Goal: Check status: Check status

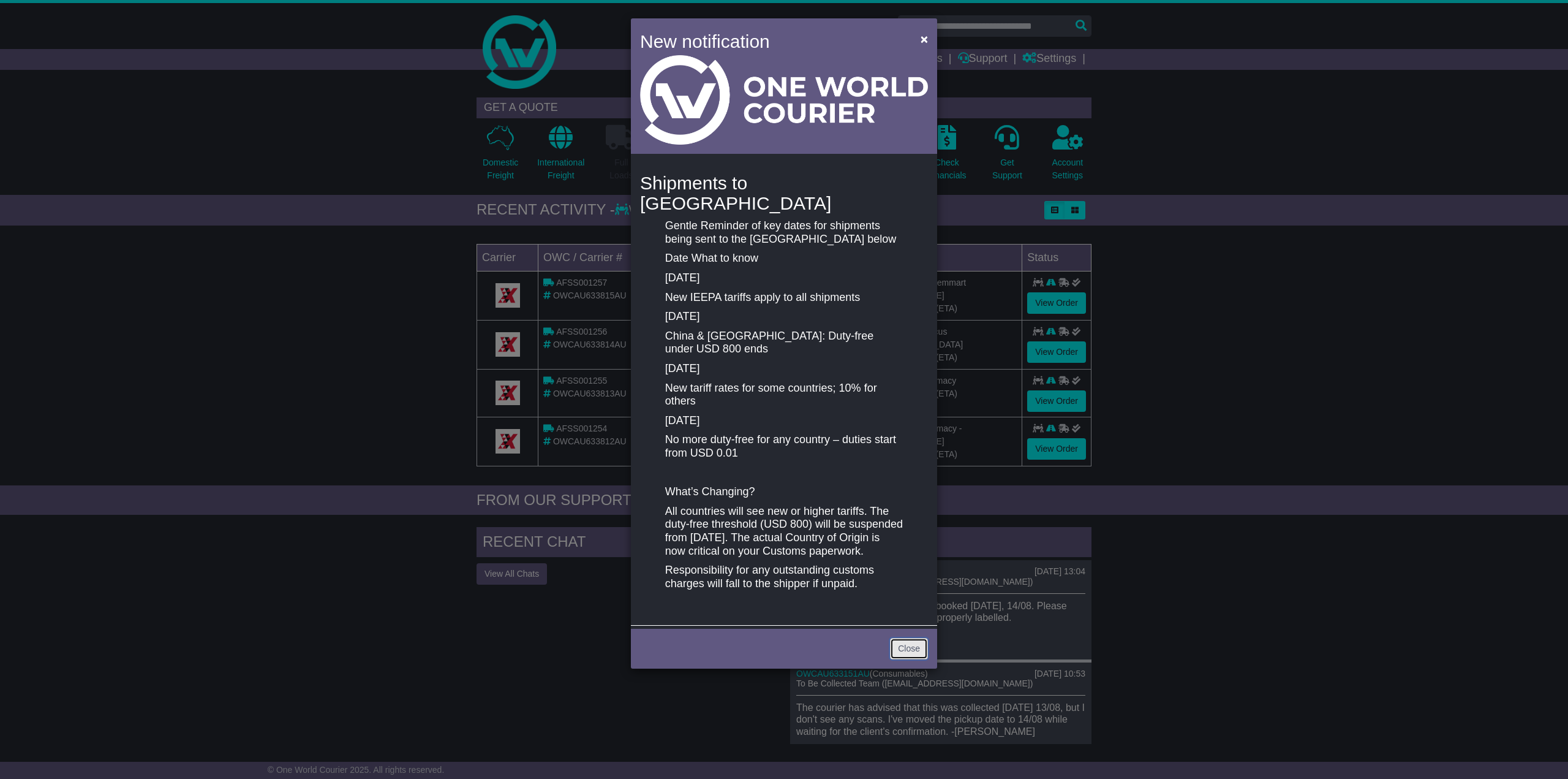
drag, startPoint x: 912, startPoint y: 640, endPoint x: 905, endPoint y: 634, distance: 9.2
click at [912, 641] on link "Close" at bounding box center [909, 648] width 38 height 21
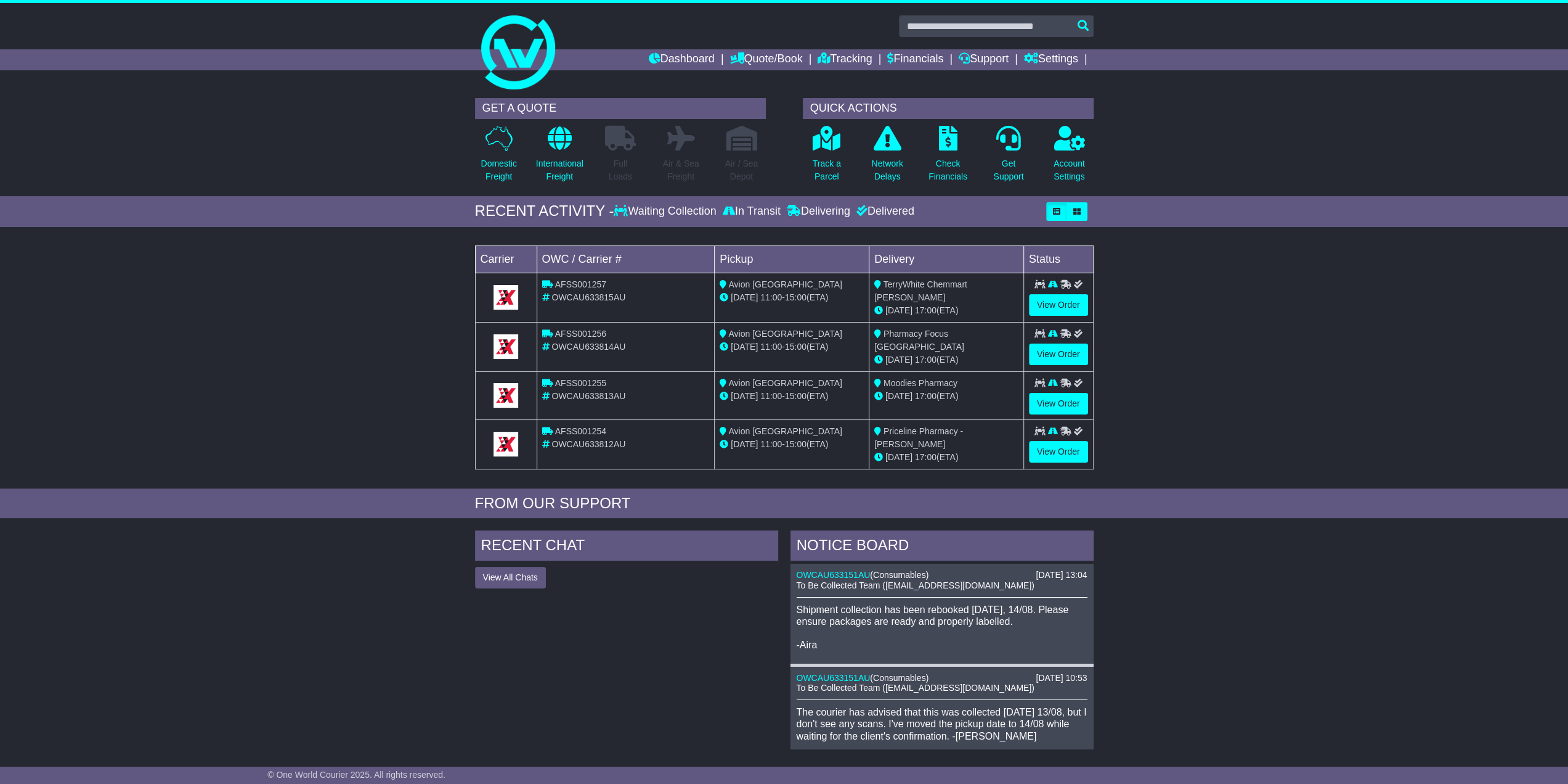
click at [851, 168] on div "Track a Parcel" at bounding box center [827, 157] width 60 height 65
click at [822, 175] on p "Track a Parcel" at bounding box center [827, 170] width 28 height 26
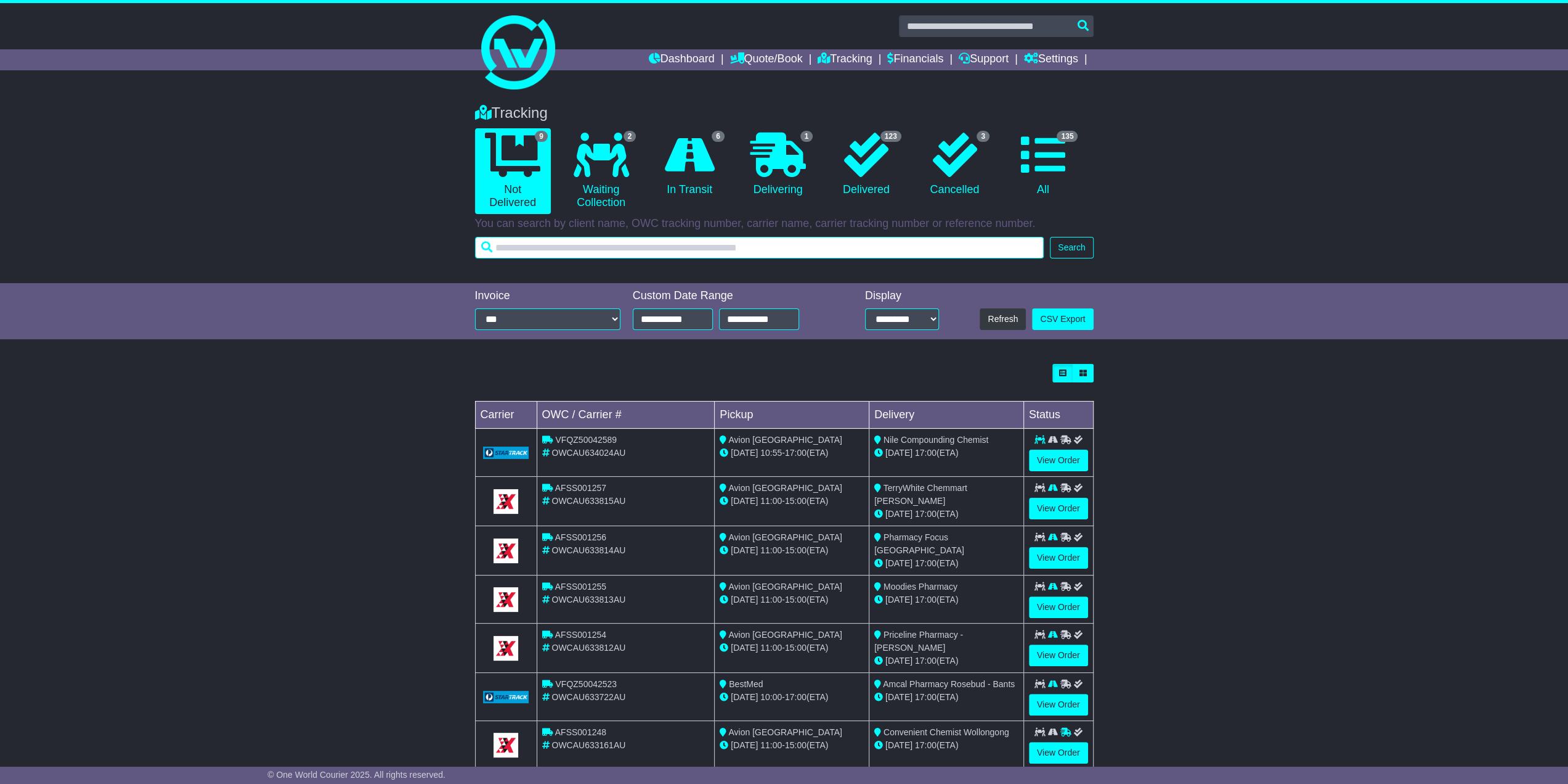
click at [762, 247] on input "text" at bounding box center [759, 247] width 569 height 22
type input "*******"
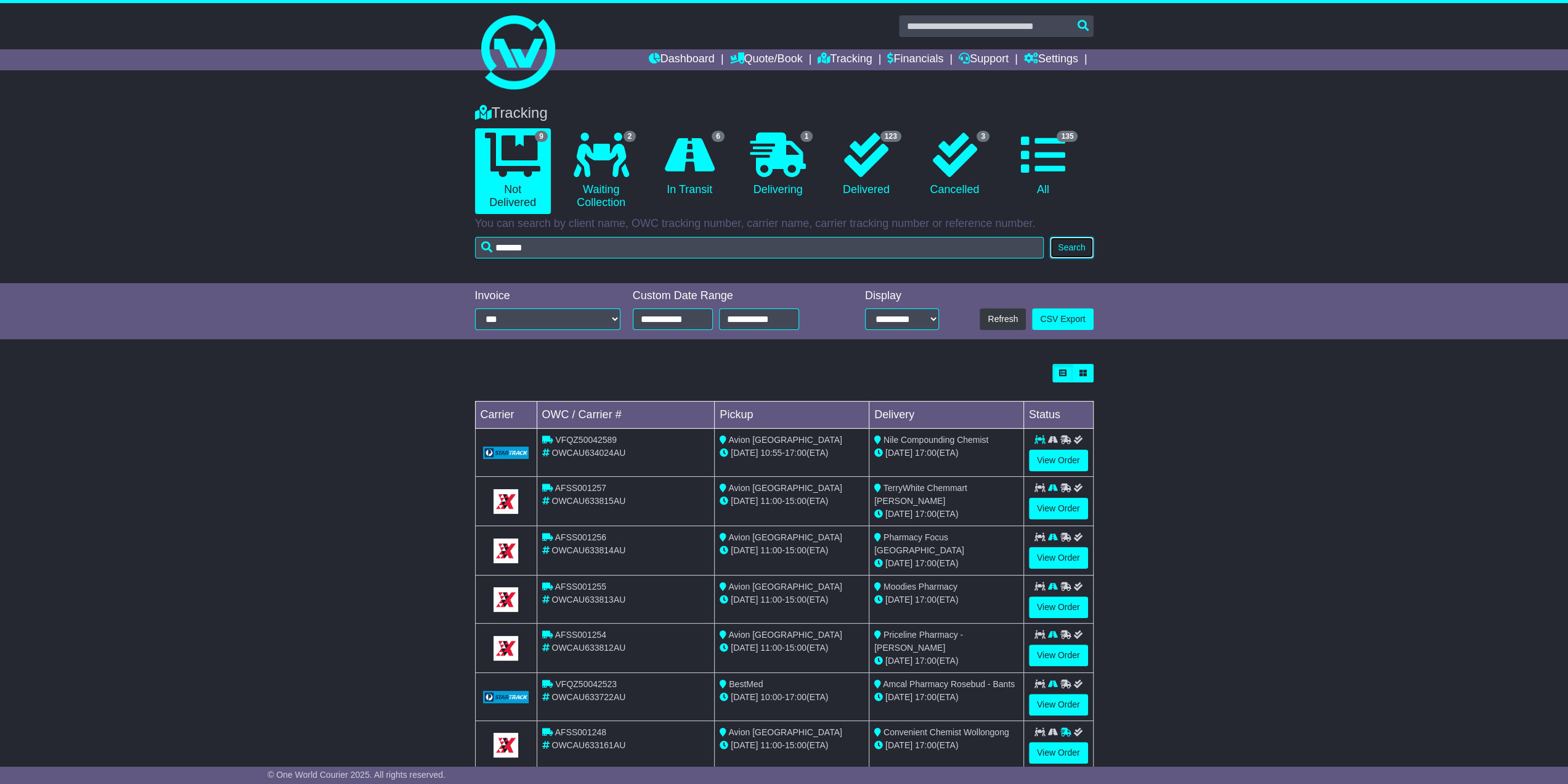
click at [1089, 251] on button "Search" at bounding box center [1072, 247] width 43 height 22
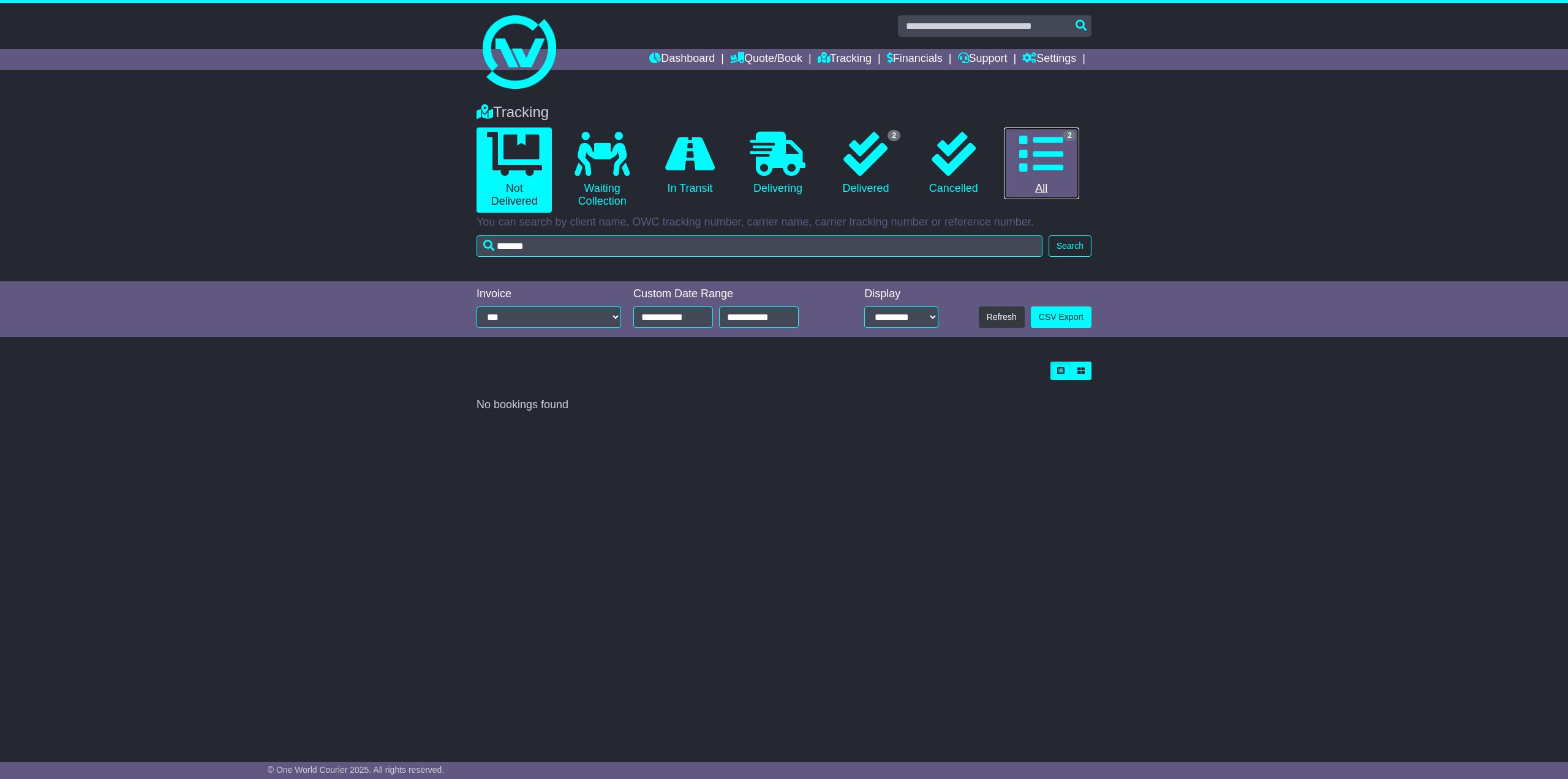
click at [1027, 184] on link "2 All" at bounding box center [1042, 164] width 75 height 72
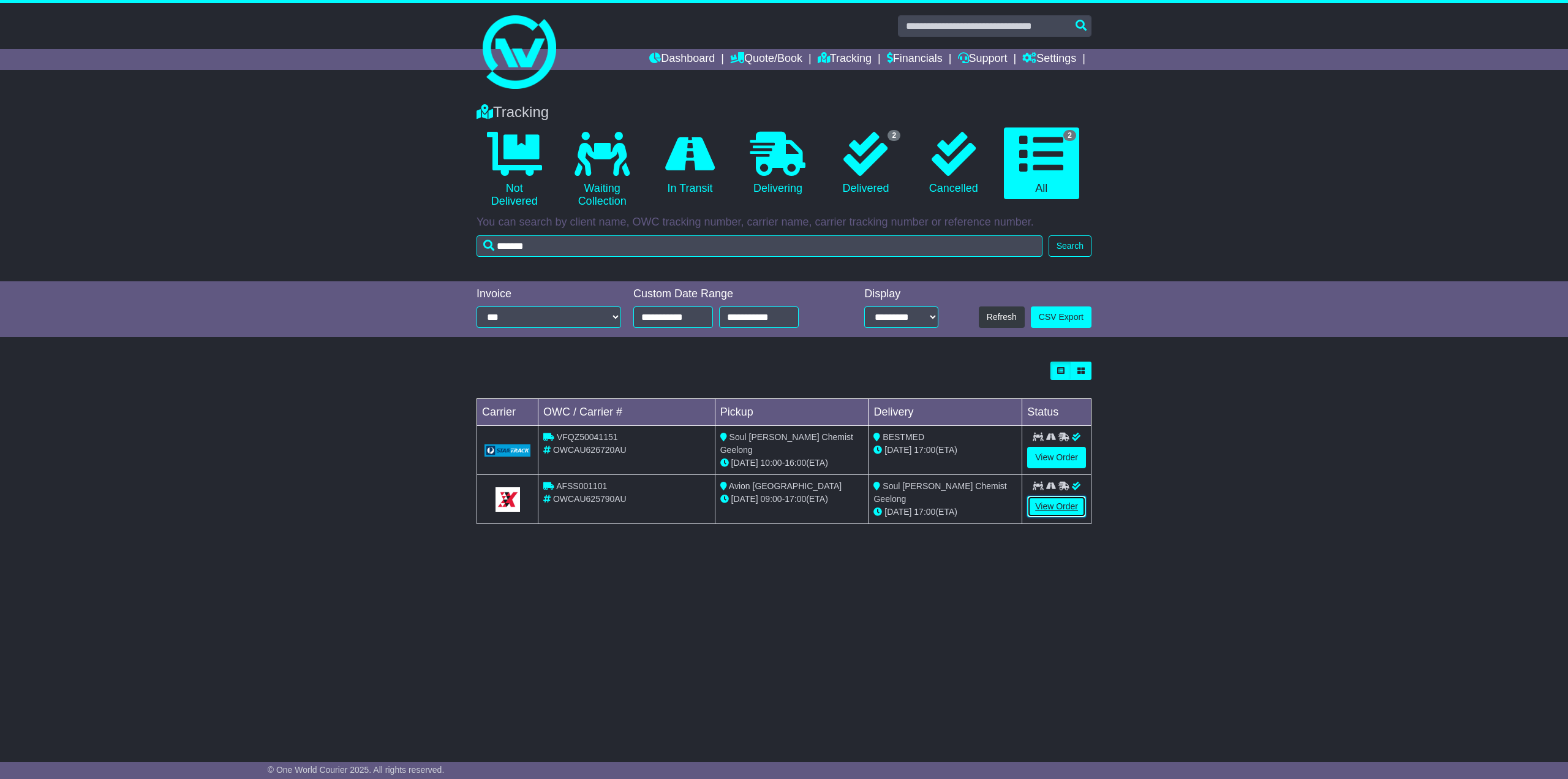
click at [1053, 503] on link "View Order" at bounding box center [1056, 506] width 59 height 21
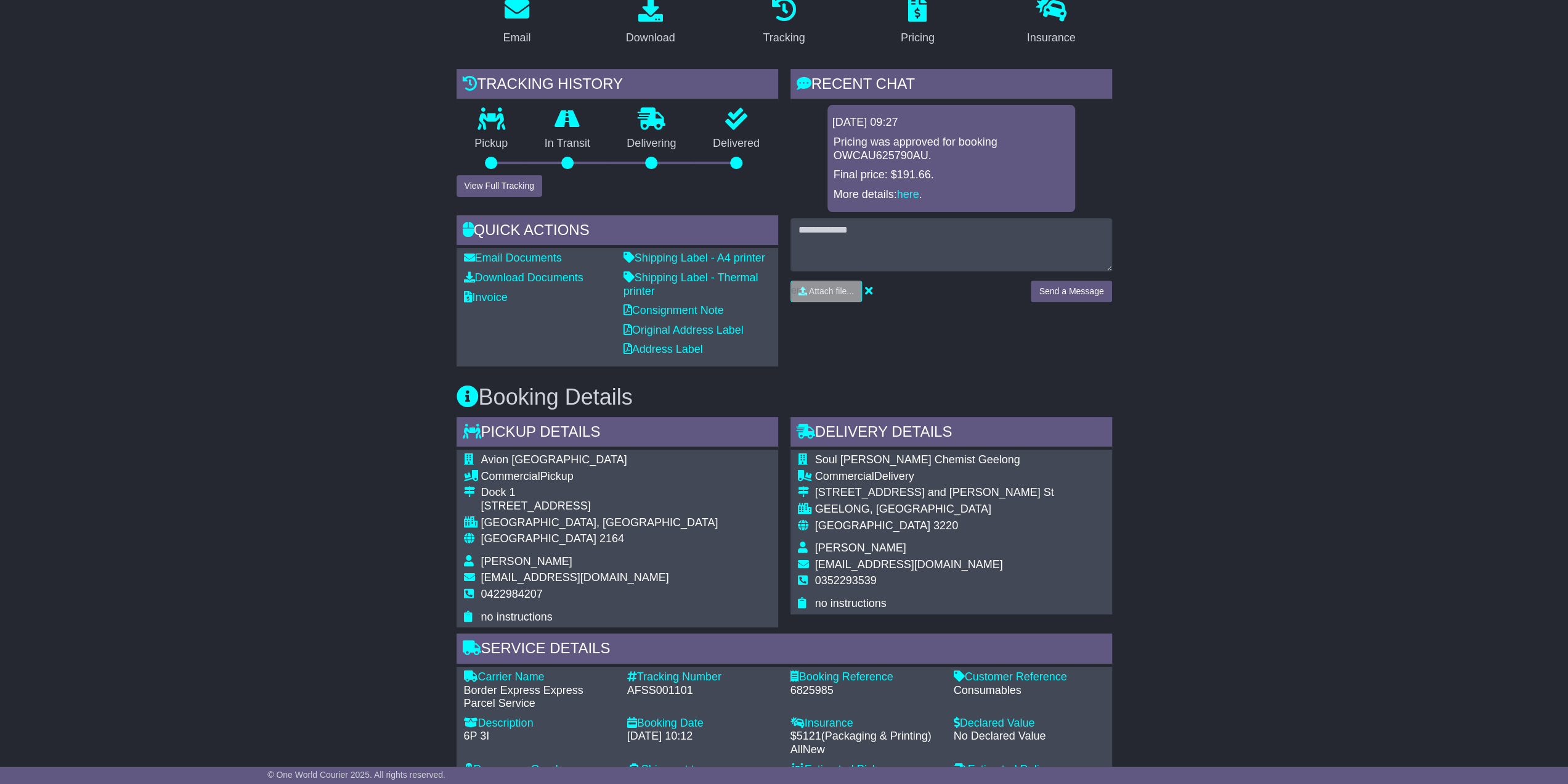
scroll to position [432, 0]
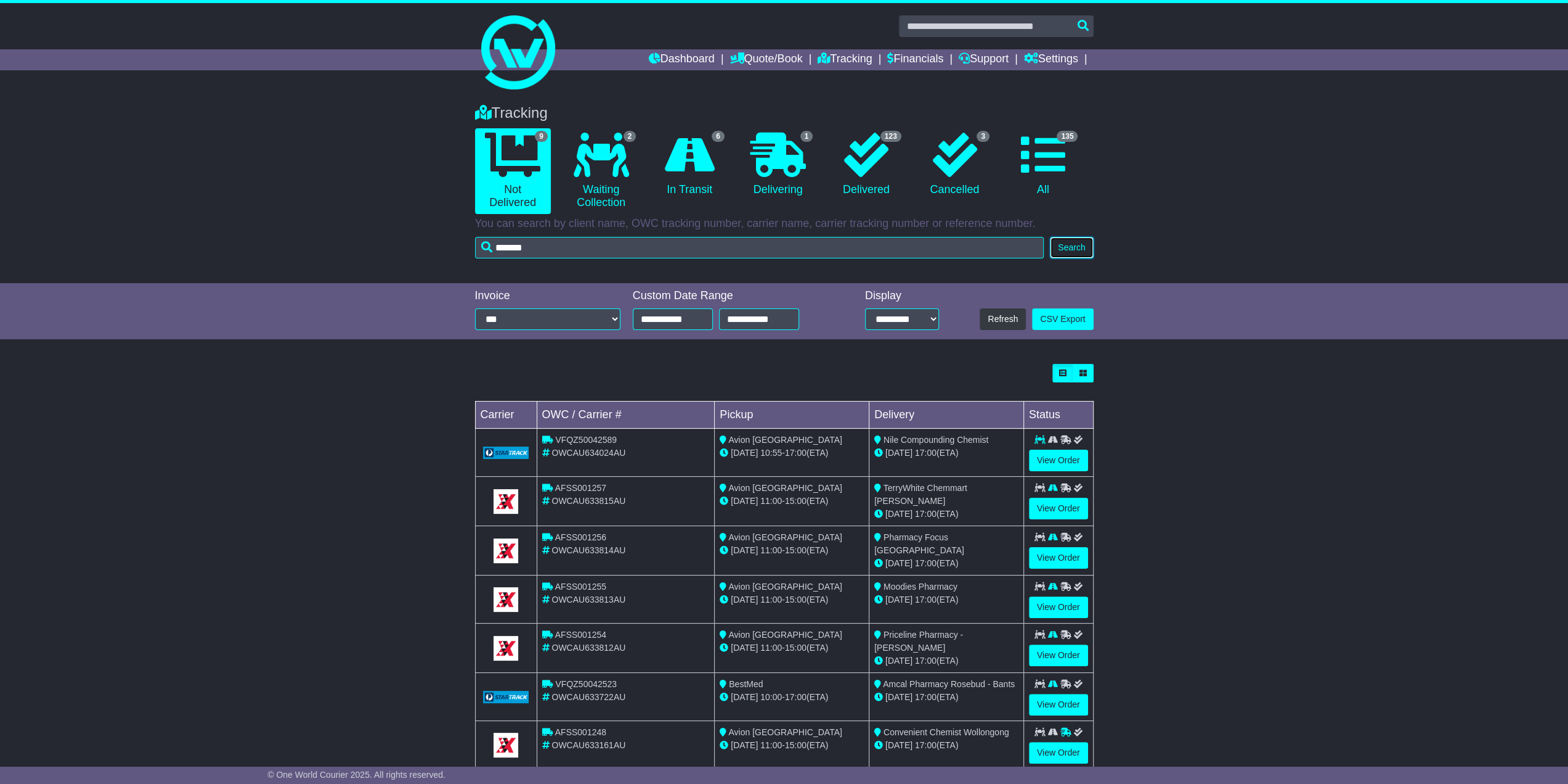
click at [1077, 248] on button "Search" at bounding box center [1072, 247] width 43 height 22
click at [1045, 190] on link "135 All" at bounding box center [1043, 165] width 76 height 72
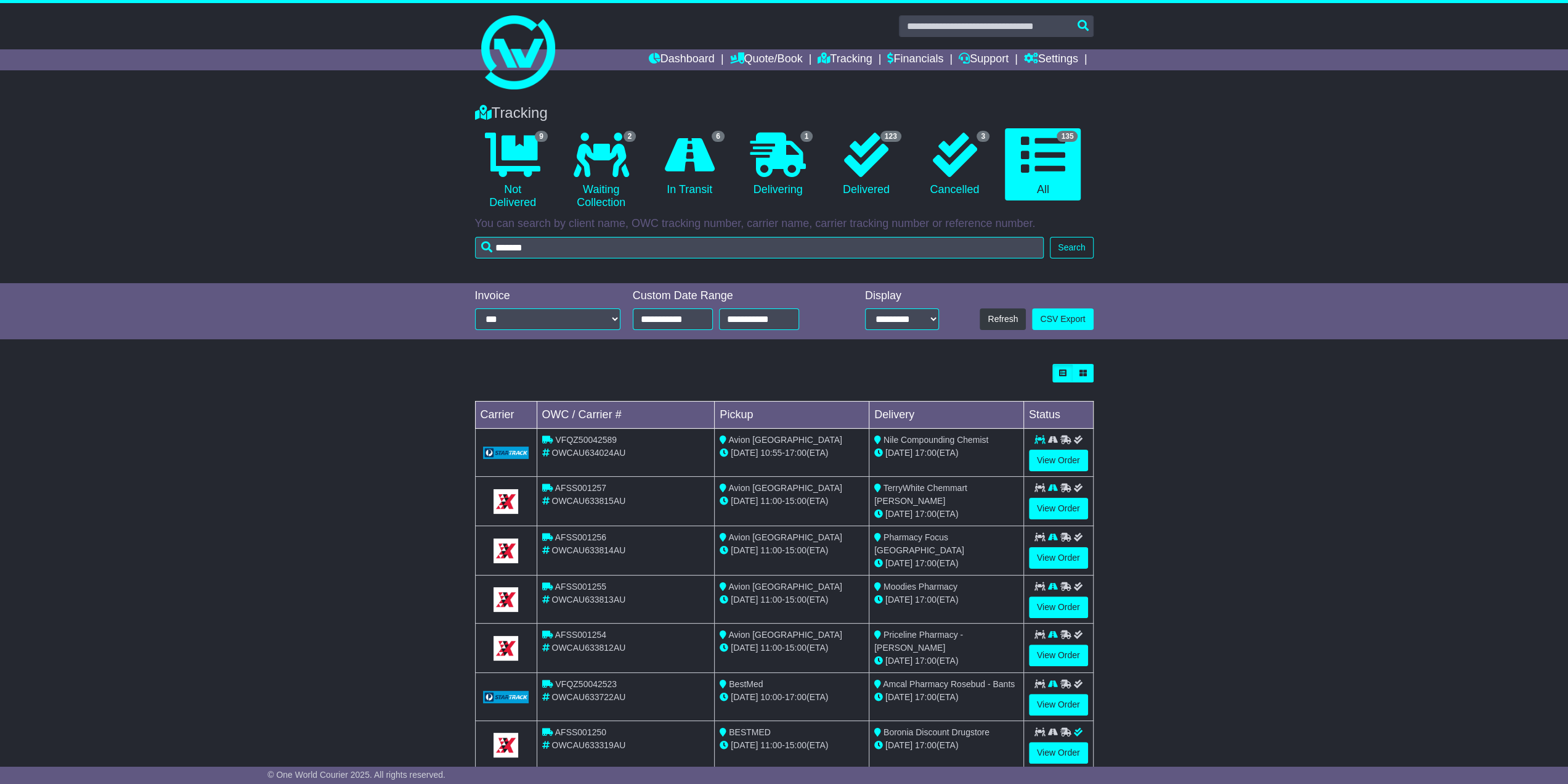
click at [1081, 258] on div "Tracking 9 Not Delivered 2 Waiting Collection 6 In Transit 1 Delivering 123 3" at bounding box center [784, 178] width 631 height 172
click at [1081, 251] on button "Search" at bounding box center [1072, 247] width 43 height 22
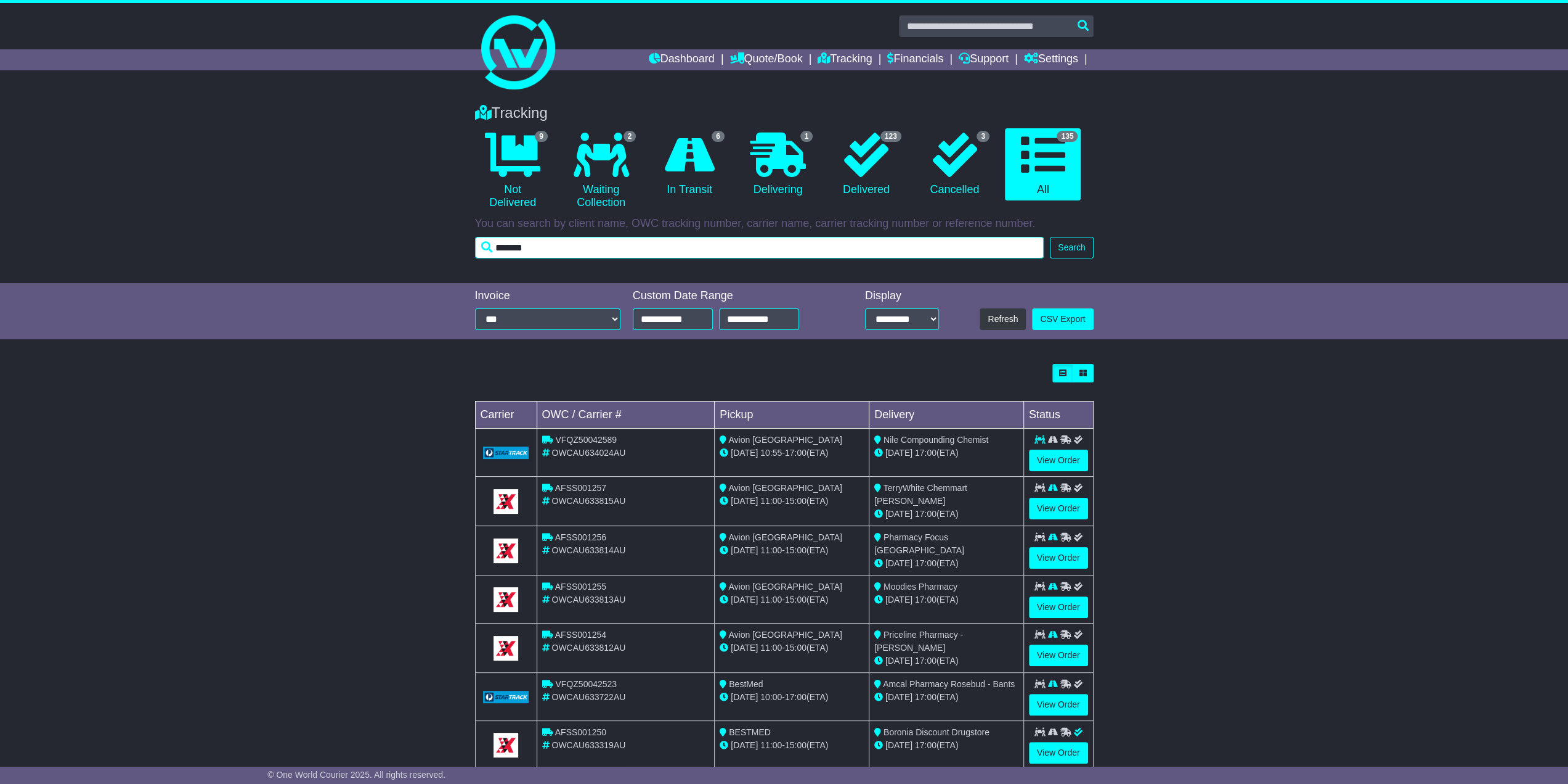
click at [755, 252] on input "*******" at bounding box center [759, 247] width 569 height 22
click at [757, 253] on input "*******" at bounding box center [759, 247] width 569 height 22
drag, startPoint x: 732, startPoint y: 246, endPoint x: 220, endPoint y: 251, distance: 512.0
click at [221, 251] on div "Tracking 9 Not Delivered 2 Waiting Collection 6 In Transit 1 Delivering 3" at bounding box center [784, 188] width 1568 height 191
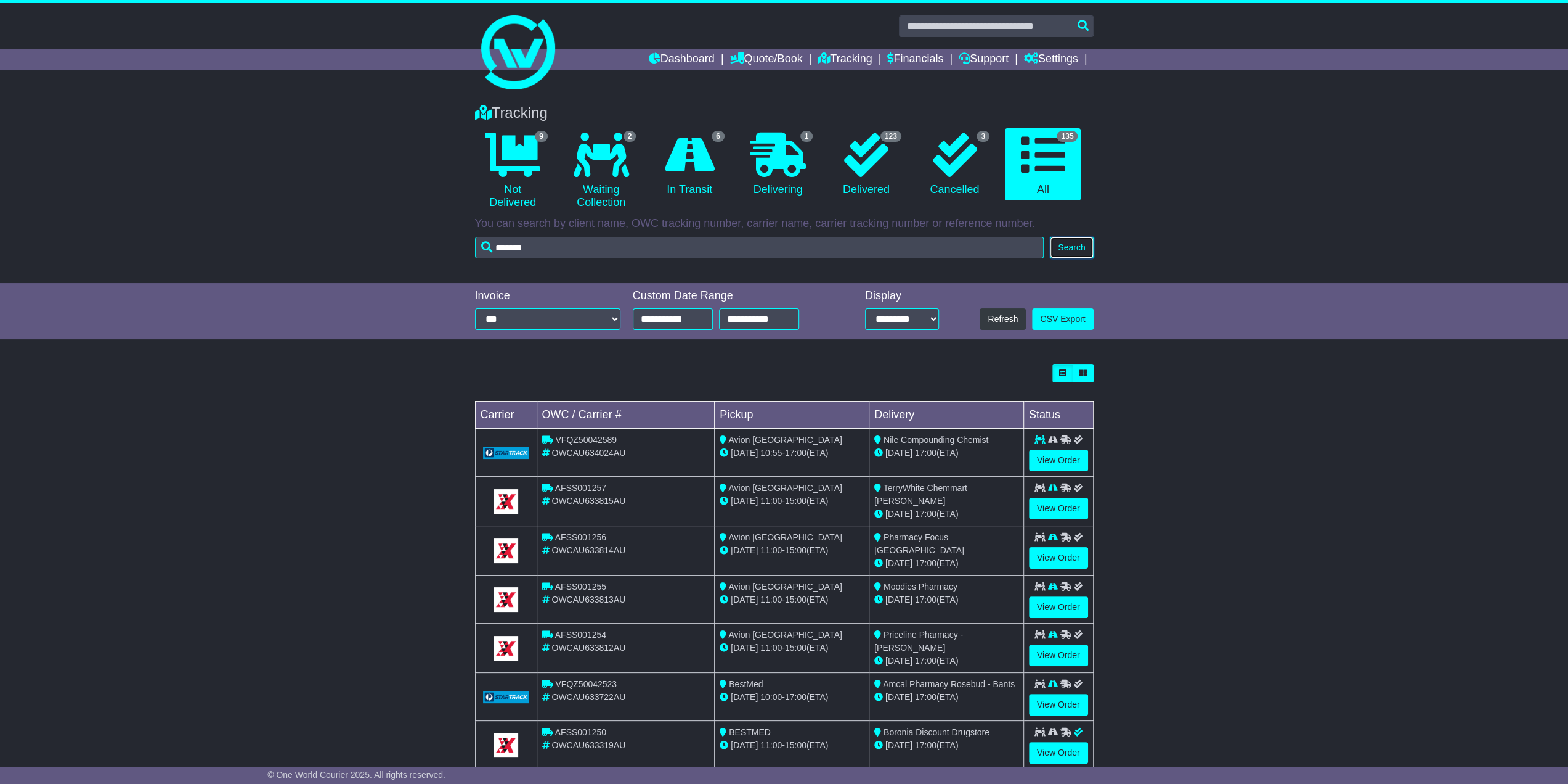
click at [1086, 248] on button "Search" at bounding box center [1072, 247] width 43 height 22
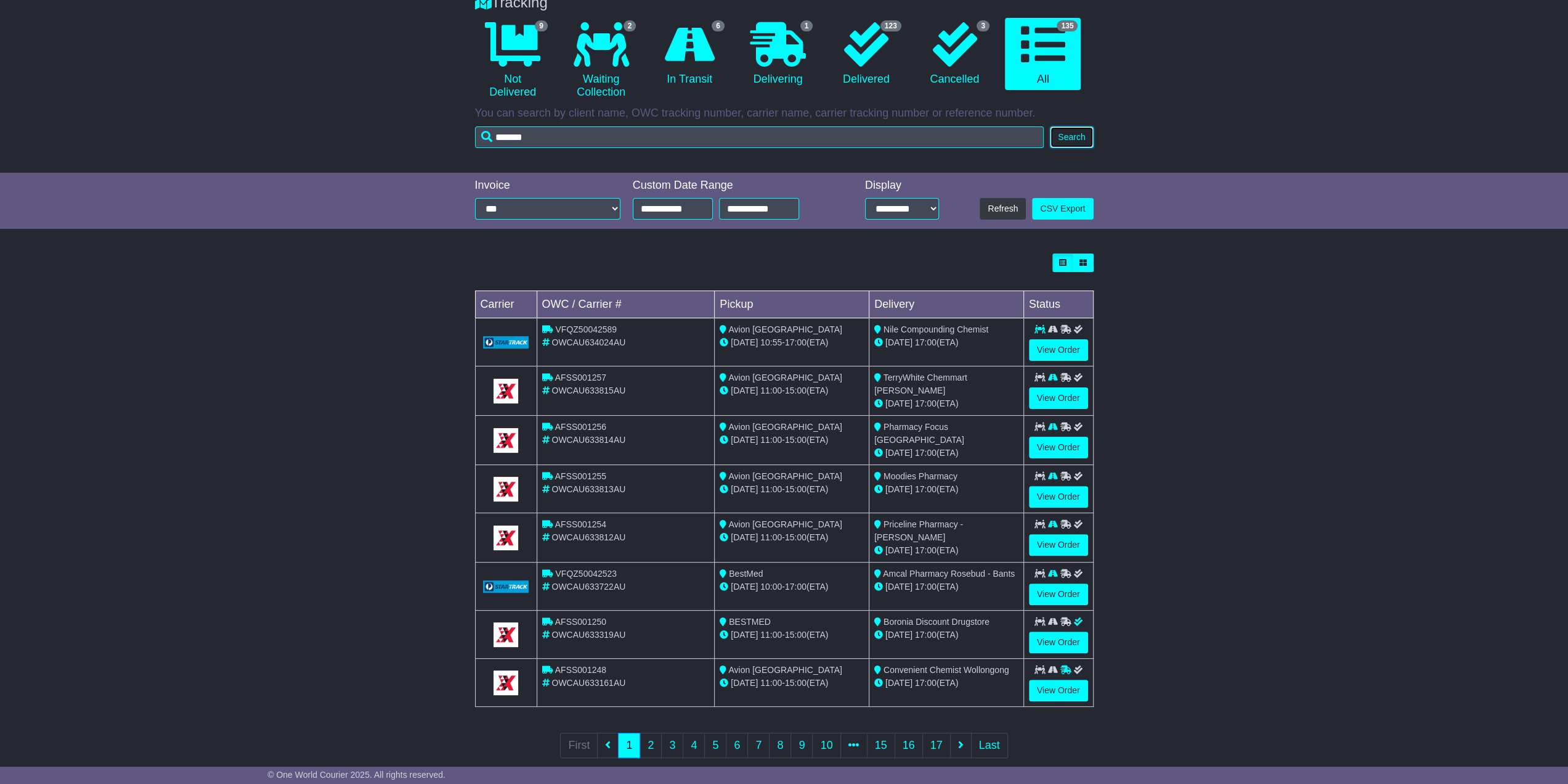
scroll to position [121, 0]
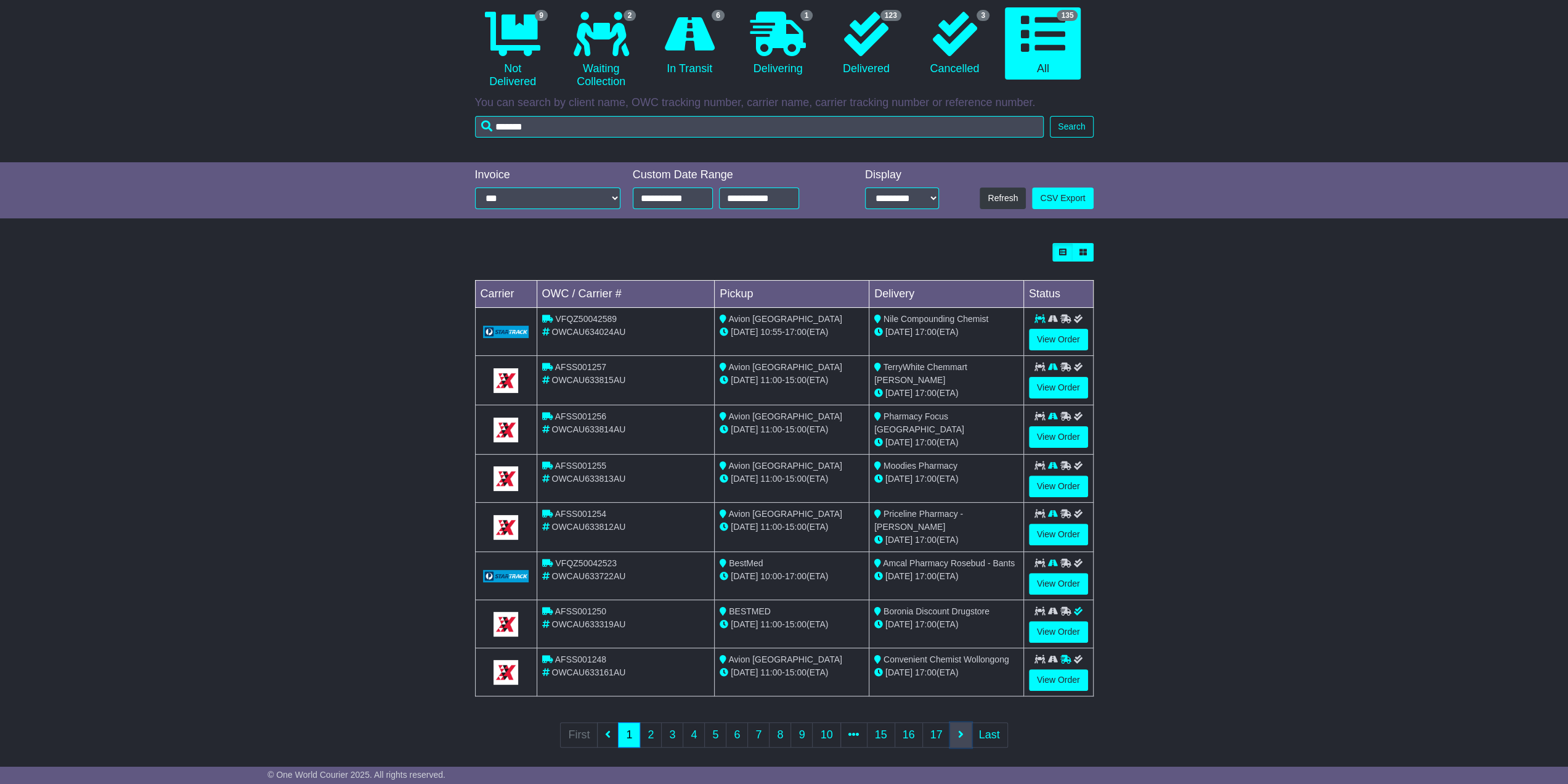
click at [959, 728] on icon at bounding box center [961, 733] width 5 height 11
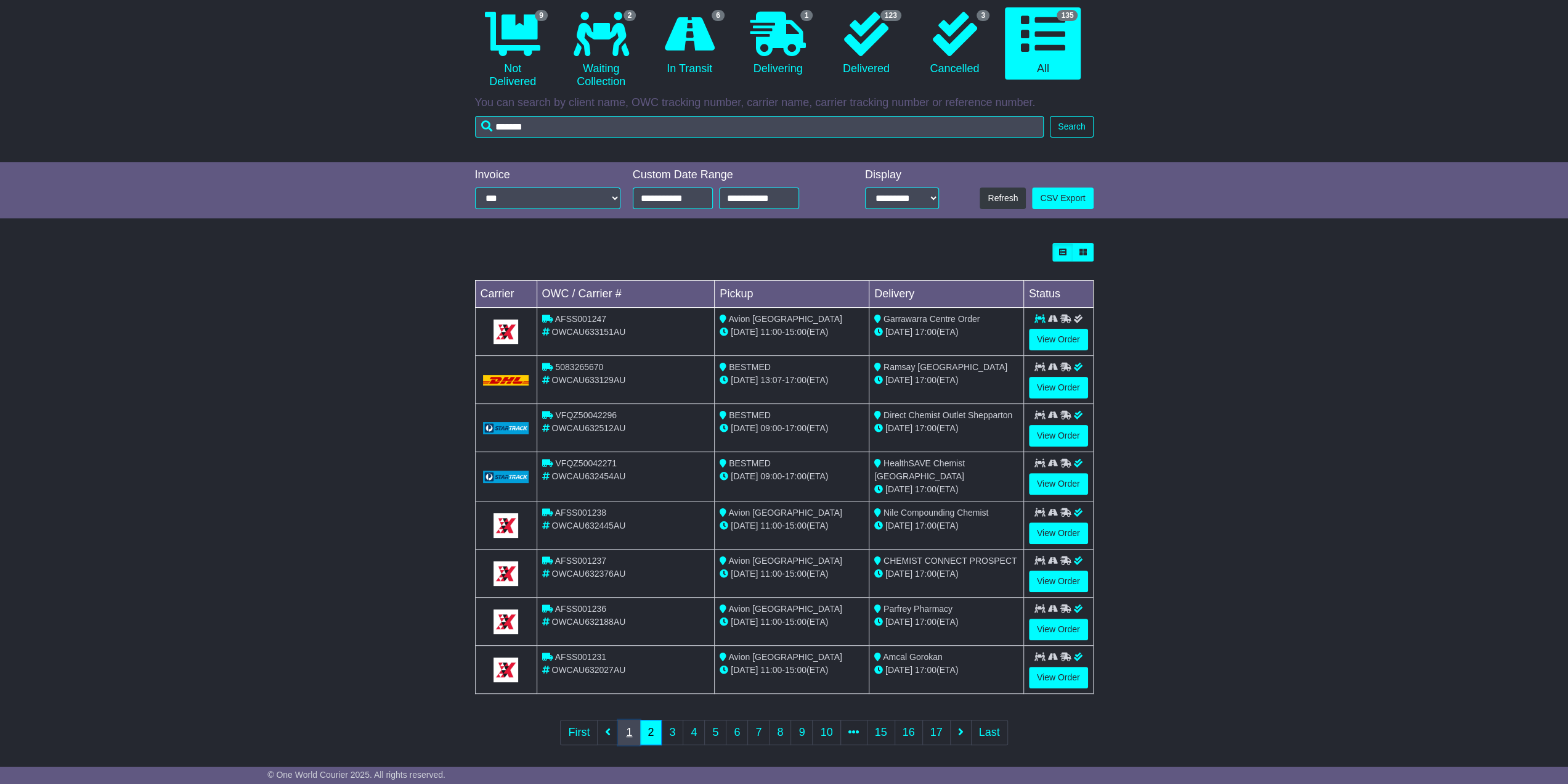
click at [628, 722] on link "1" at bounding box center [629, 731] width 22 height 25
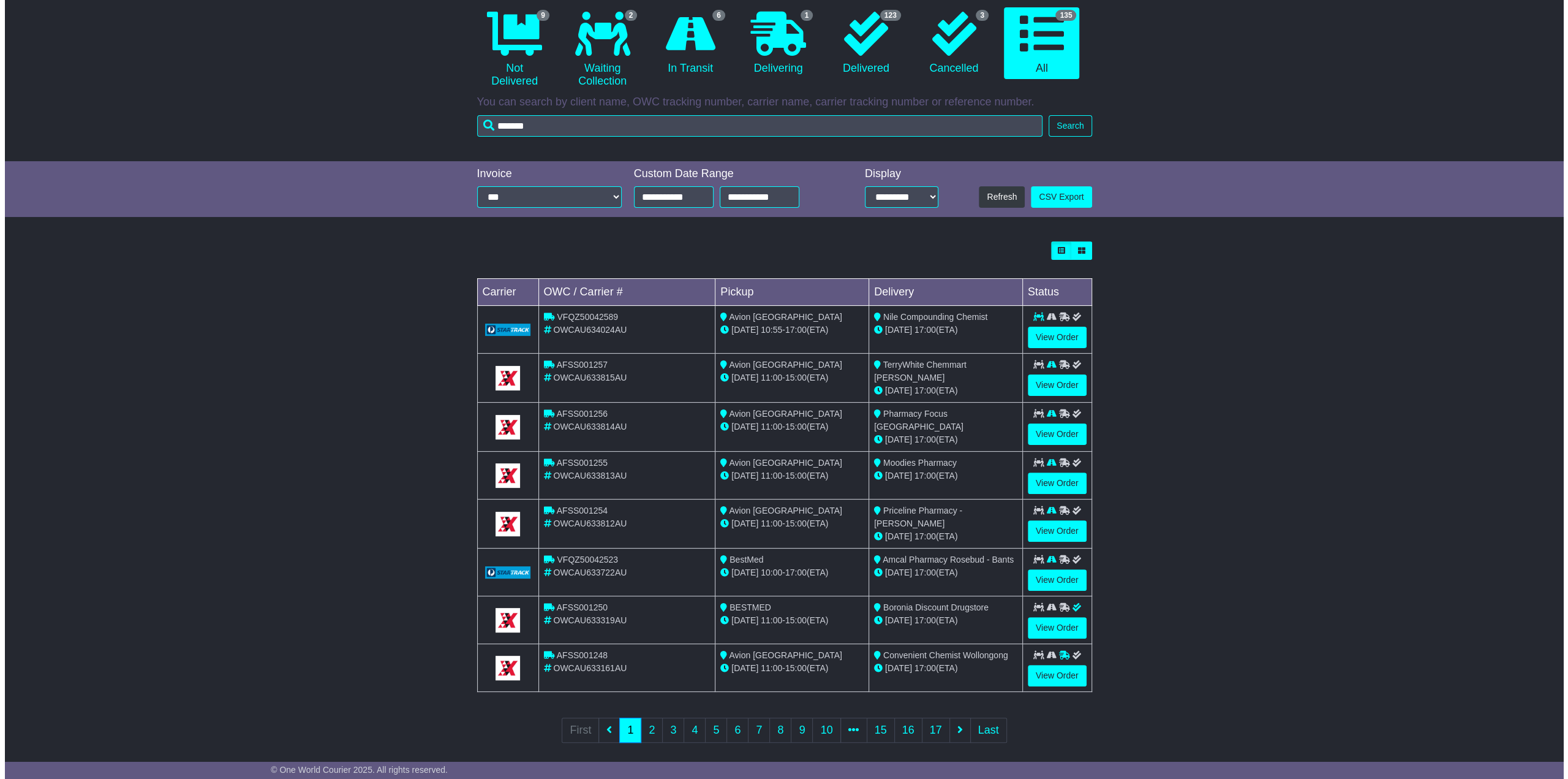
scroll to position [0, 0]
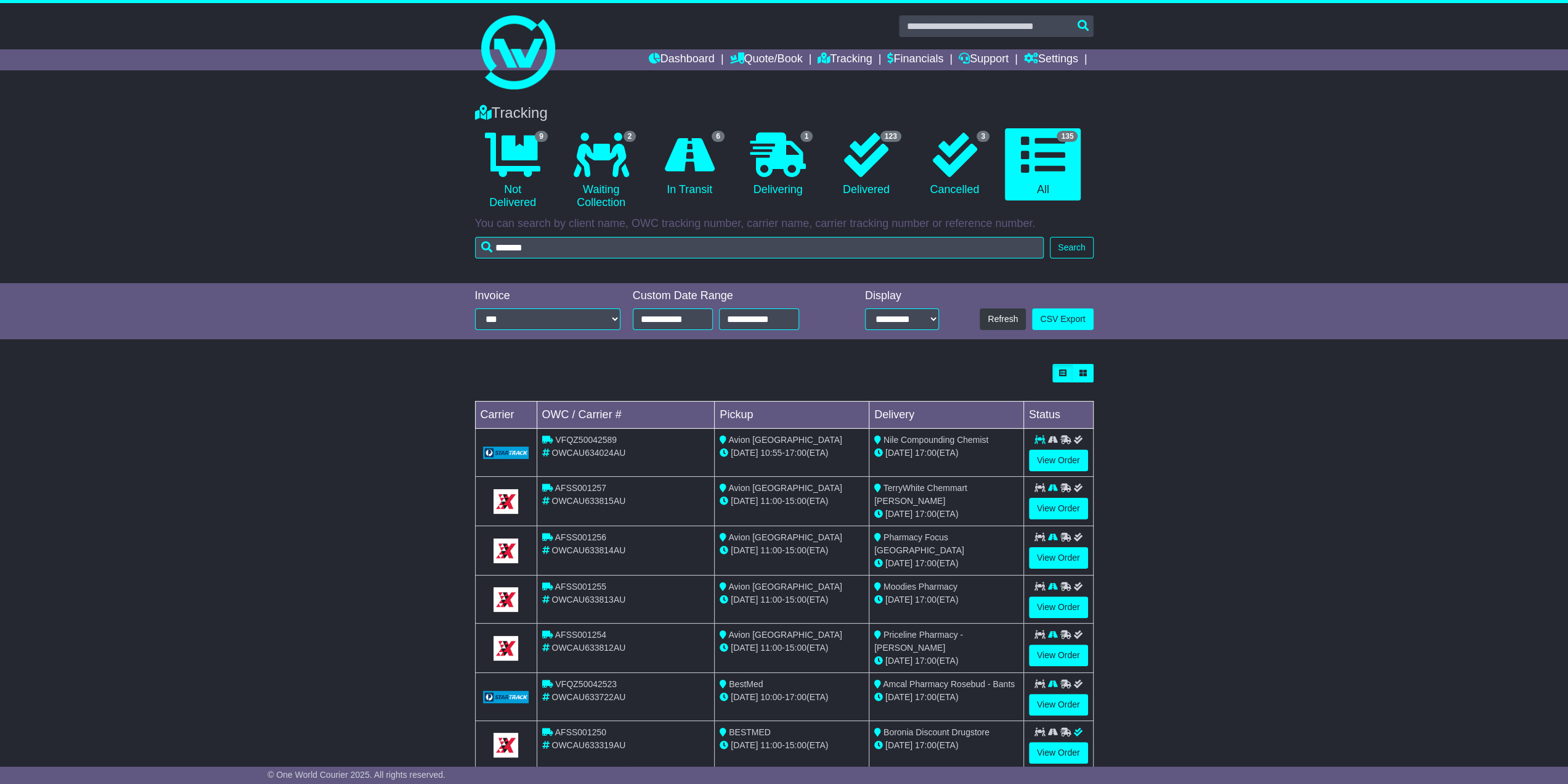
click at [554, 258] on div "Tracking 9 Not Delivered 2 Waiting Collection 6 In Transit 1 Delivering 123 3" at bounding box center [784, 178] width 631 height 172
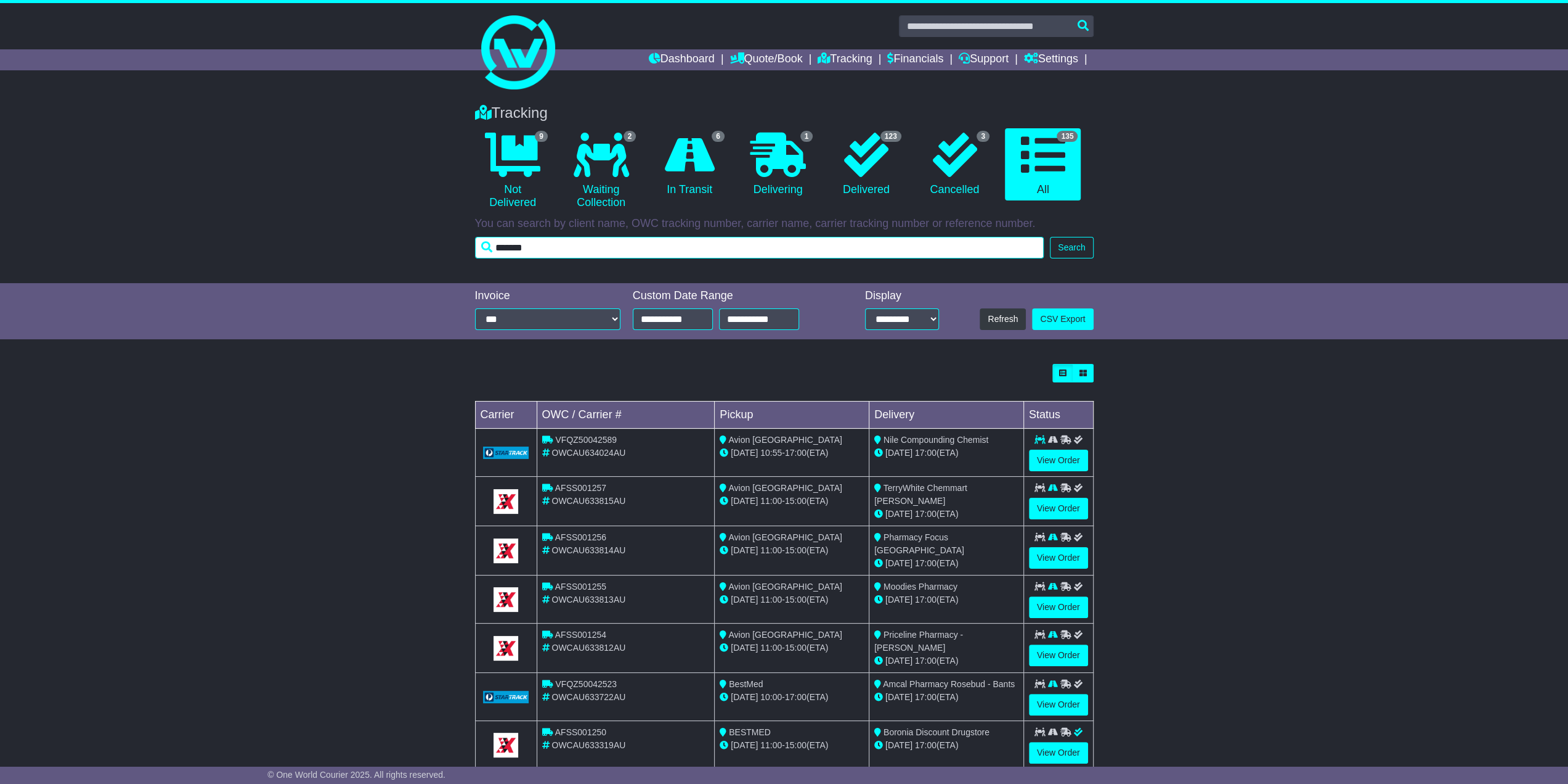
click at [555, 253] on input "*******" at bounding box center [759, 247] width 569 height 22
drag, startPoint x: 558, startPoint y: 252, endPoint x: 413, endPoint y: 248, distance: 145.1
click at [434, 248] on div "Tracking 9 Not Delivered 2 Waiting Collection 6 In Transit 1 Delivering 3" at bounding box center [784, 188] width 1568 height 191
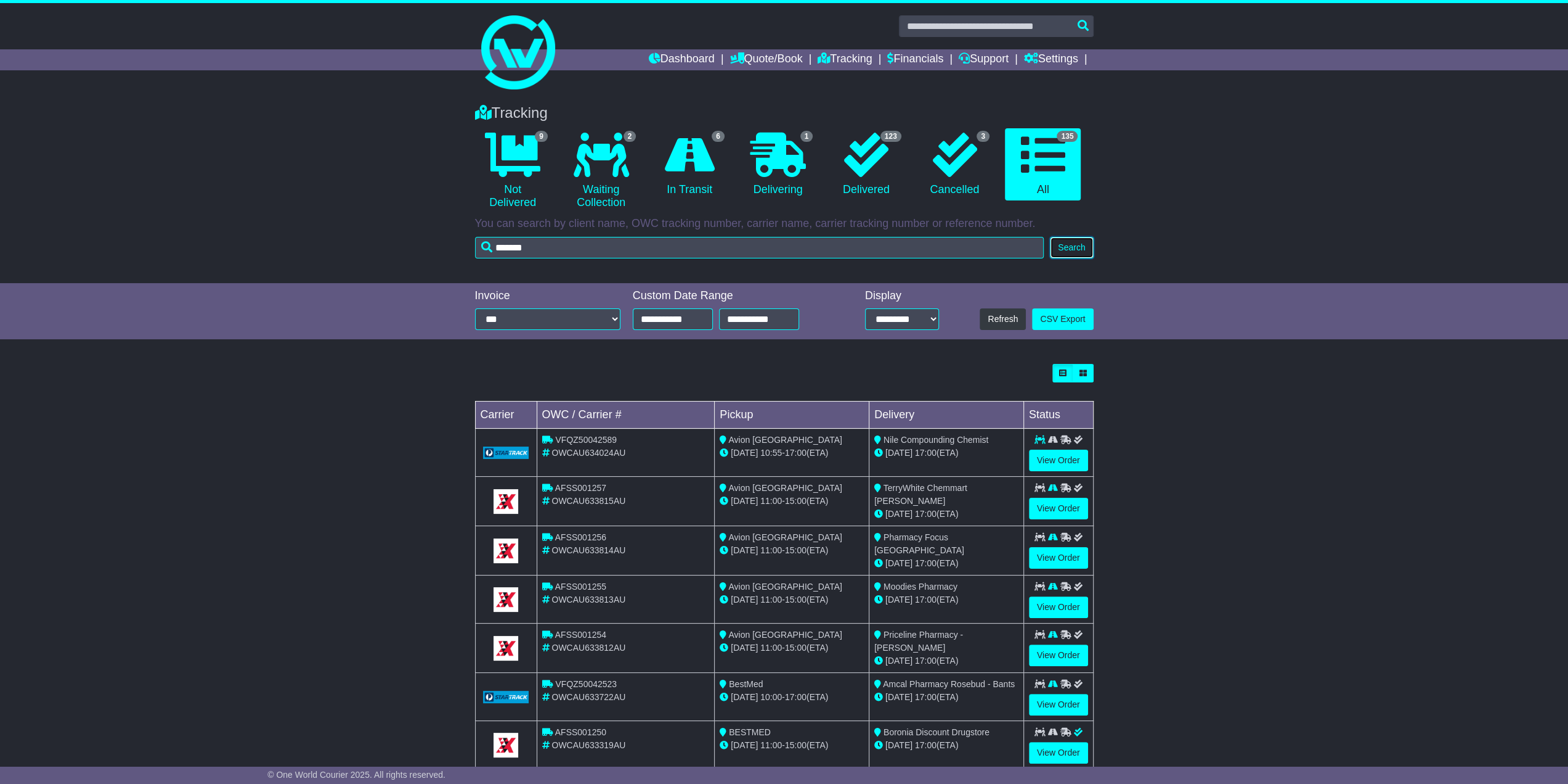
click at [1066, 246] on button "Search" at bounding box center [1072, 247] width 43 height 22
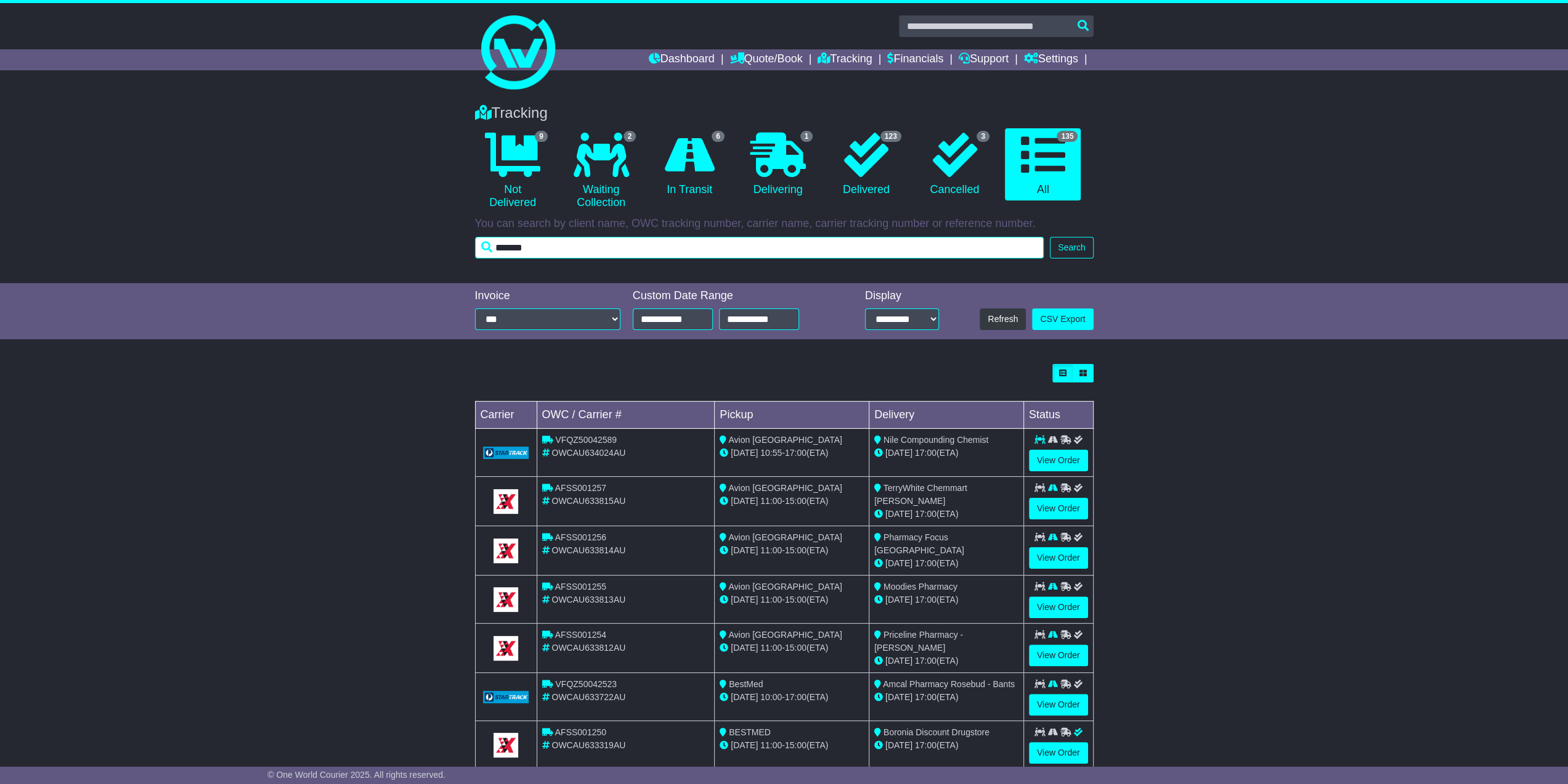
drag, startPoint x: 556, startPoint y: 253, endPoint x: 270, endPoint y: 281, distance: 287.4
click at [290, 281] on div "Tracking 9 Not Delivered 2 Waiting Collection 6 In Transit 1 Delivering 3" at bounding box center [784, 188] width 1568 height 191
type input "**********"
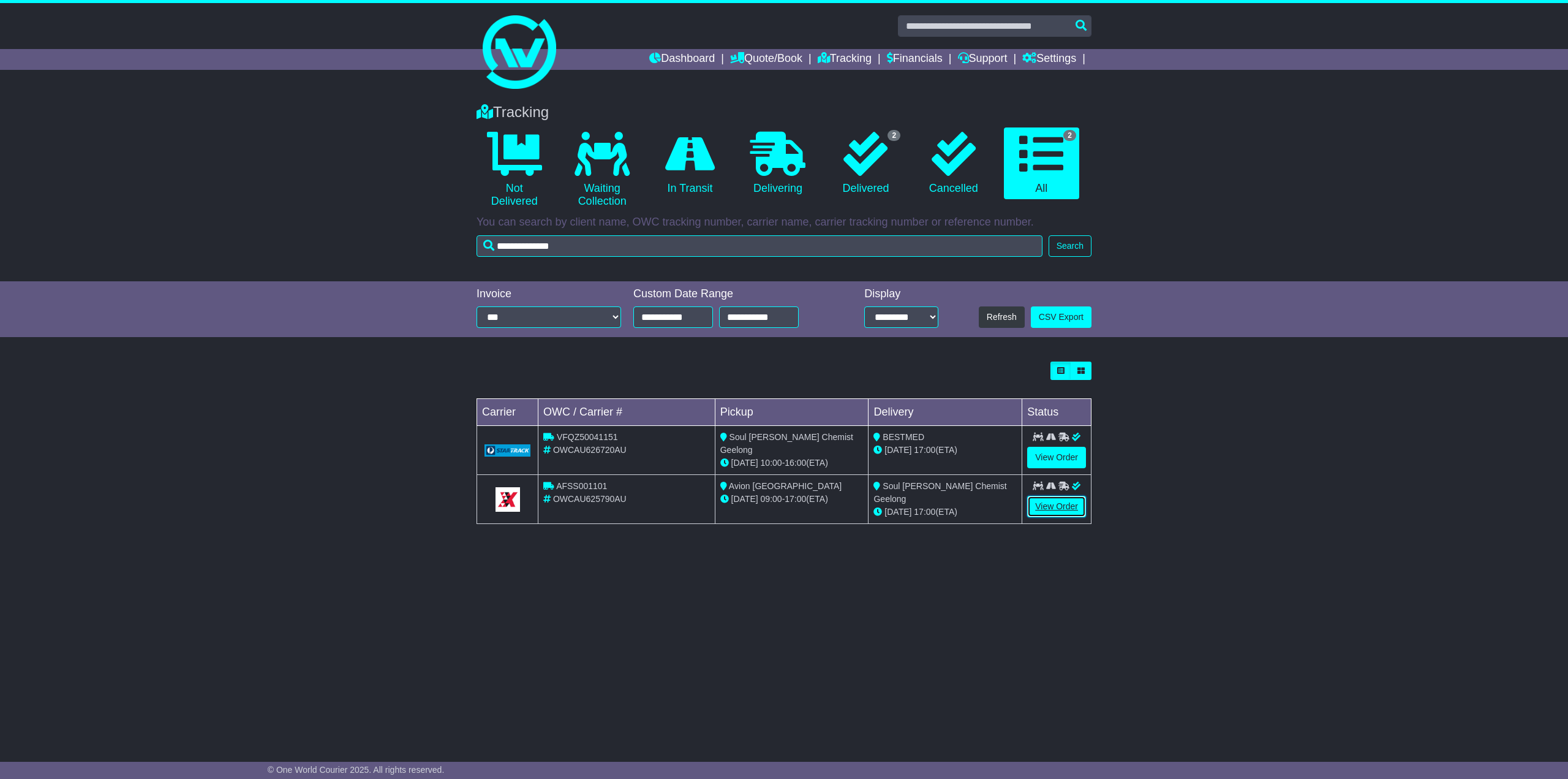
click at [1063, 508] on link "View Order" at bounding box center [1056, 506] width 59 height 21
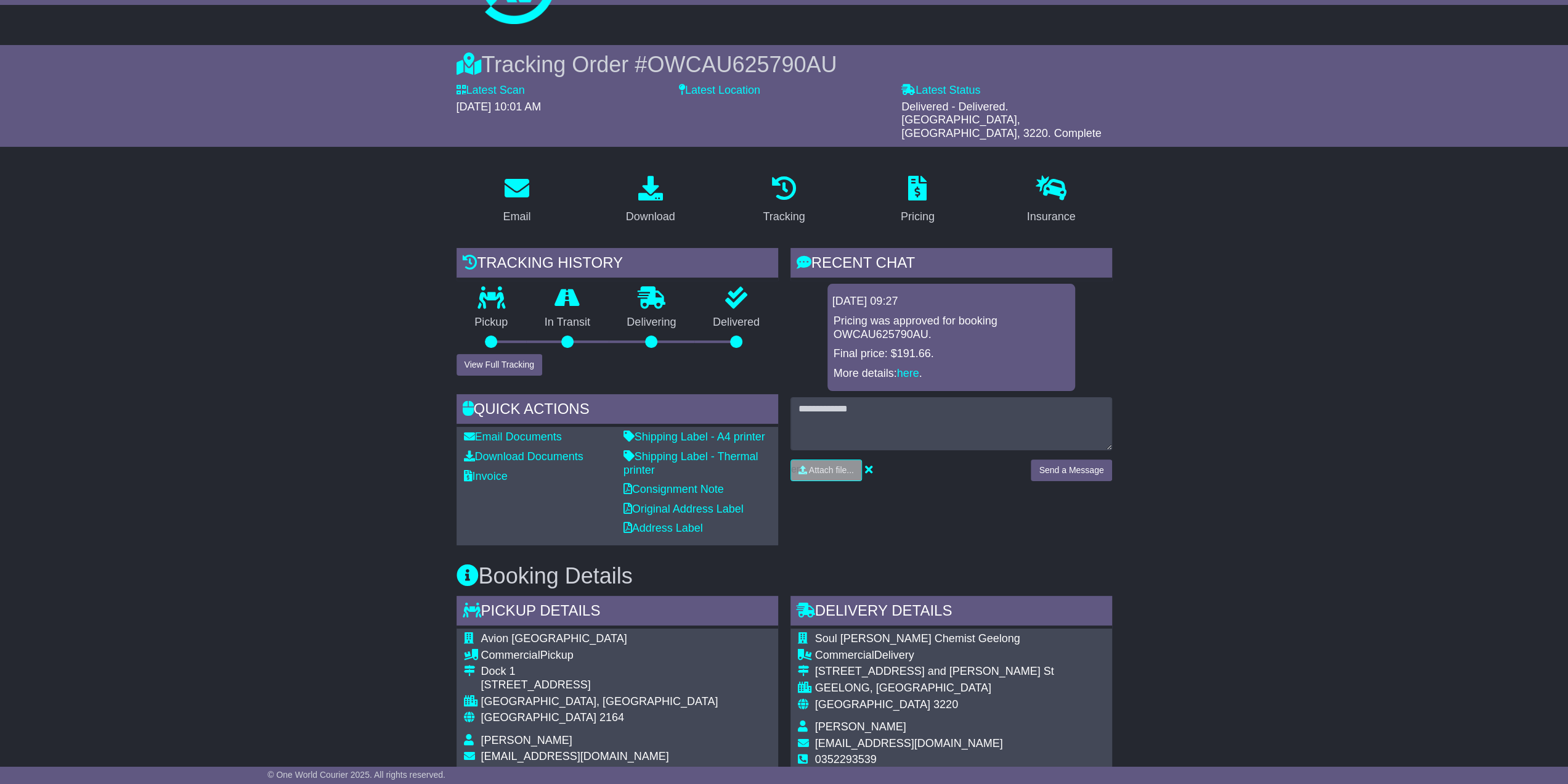
scroll to position [62, 0]
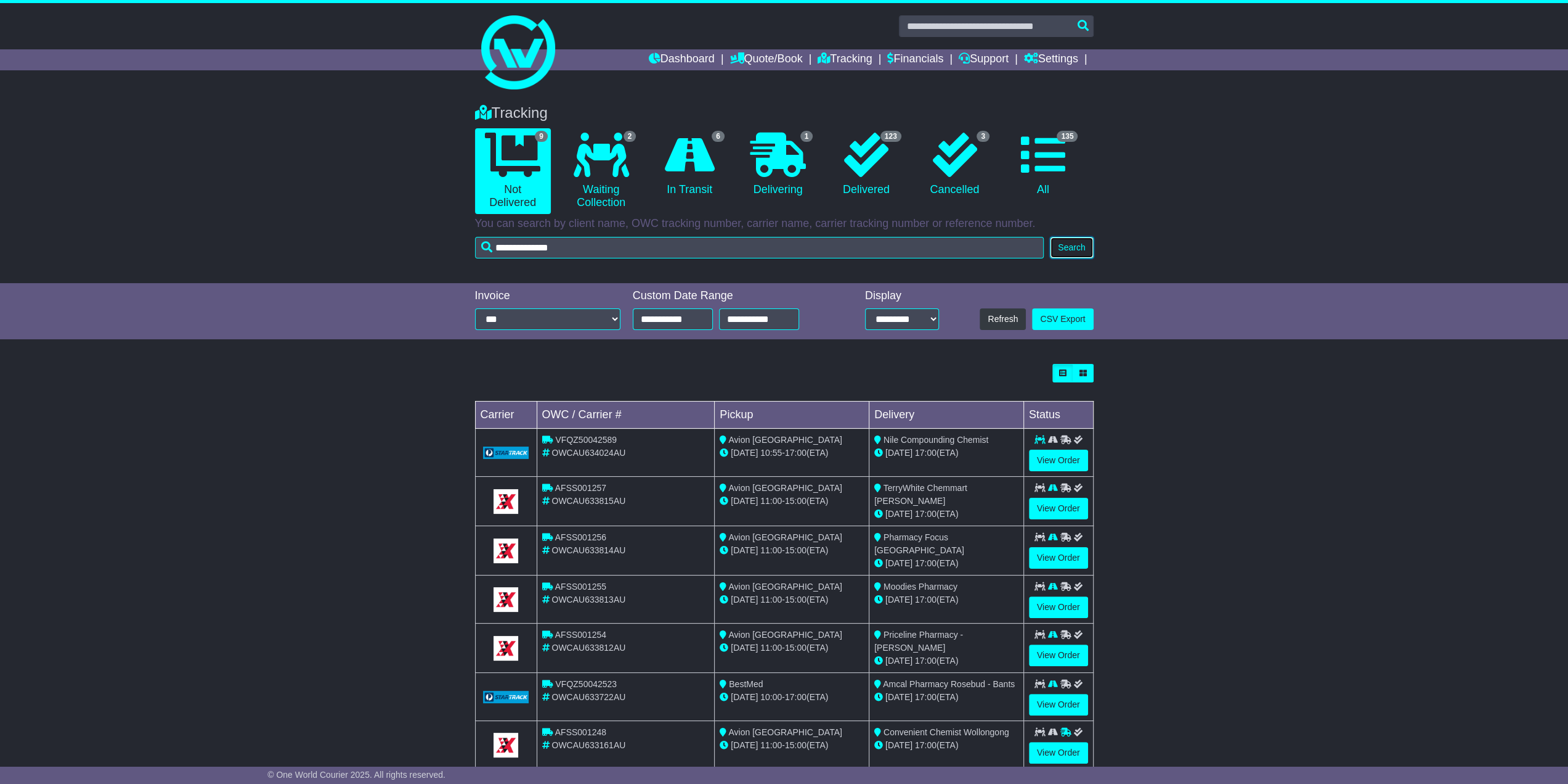
click at [1087, 253] on button "Search" at bounding box center [1072, 247] width 43 height 22
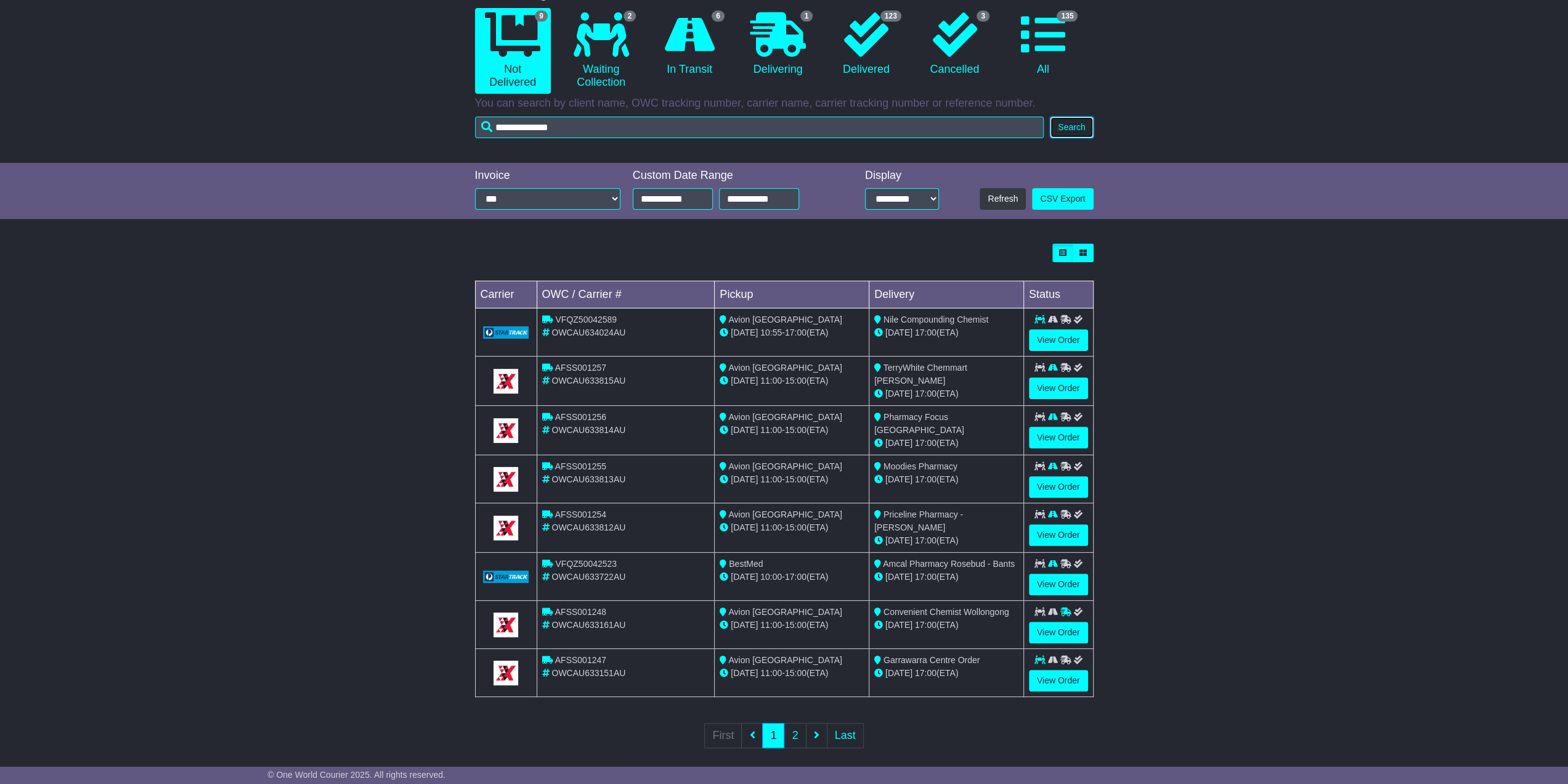
scroll to position [121, 0]
click at [800, 730] on link "2" at bounding box center [795, 734] width 22 height 25
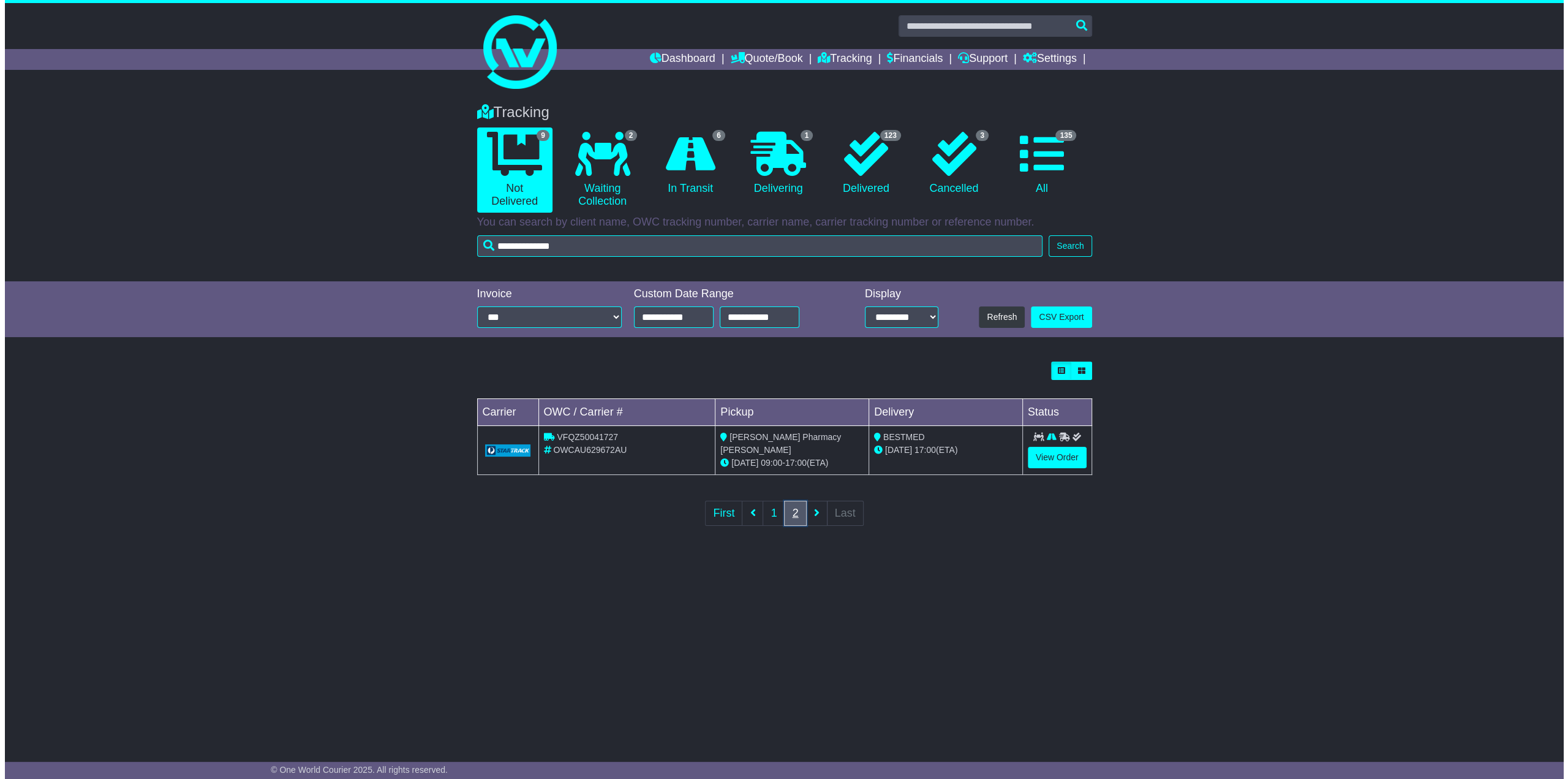
scroll to position [0, 0]
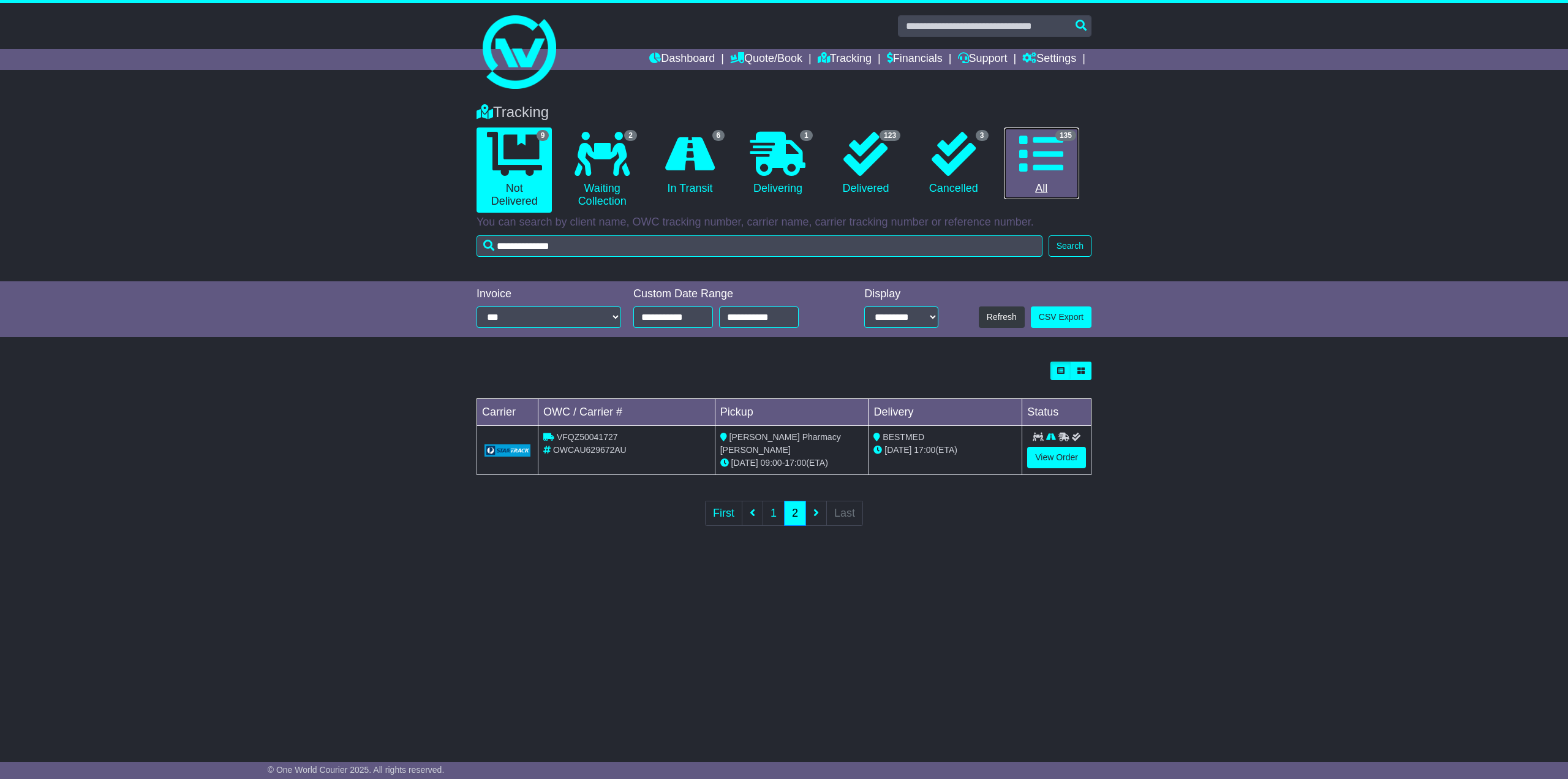
click at [1059, 158] on icon at bounding box center [1042, 154] width 45 height 45
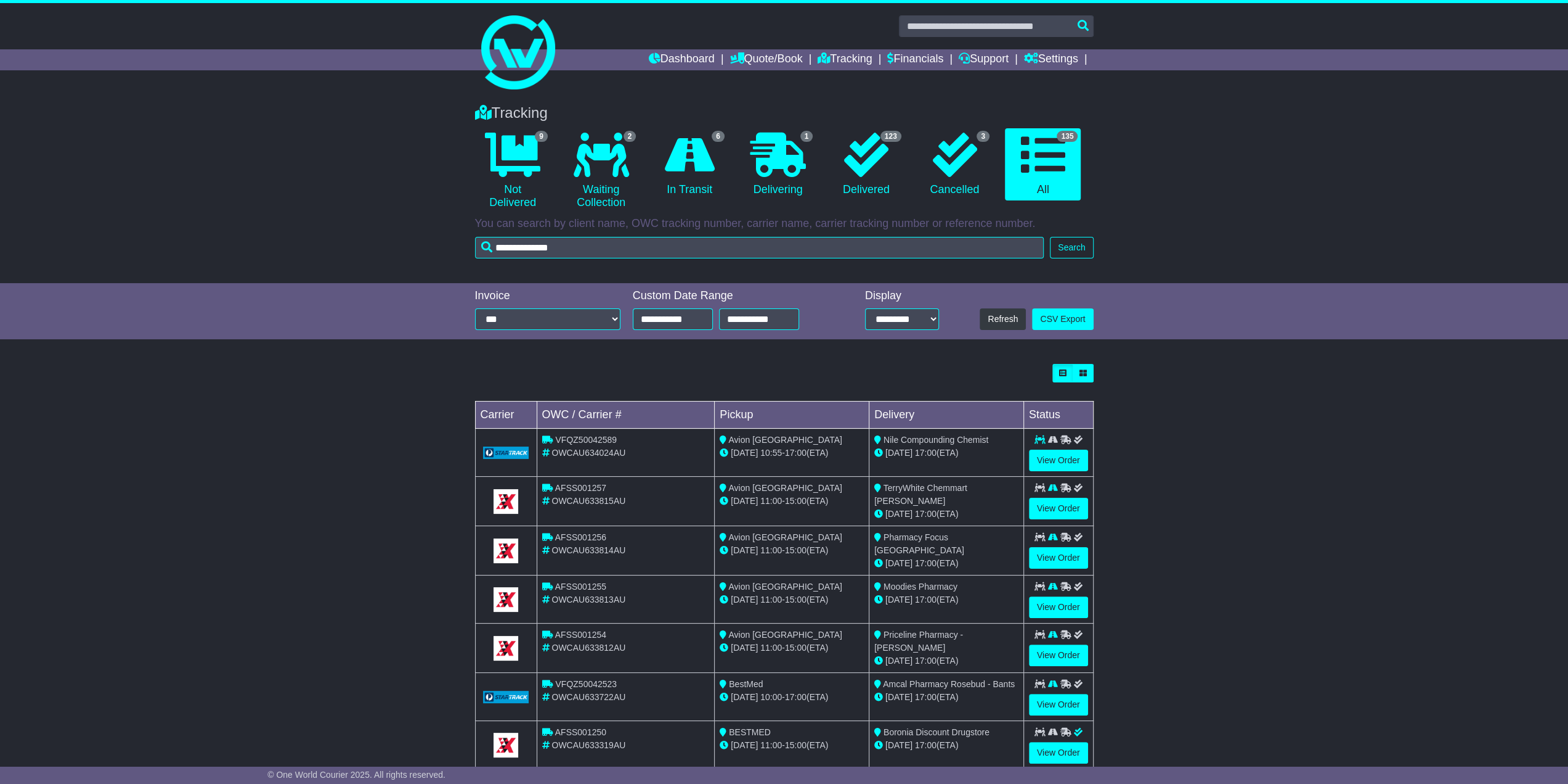
drag, startPoint x: 1089, startPoint y: 220, endPoint x: 1090, endPoint y: 227, distance: 7.1
click at [1090, 227] on p "You can search by client name, OWC tracking number, carrier name, carrier track…" at bounding box center [784, 224] width 619 height 14
click at [1085, 237] on button "Search" at bounding box center [1072, 247] width 43 height 22
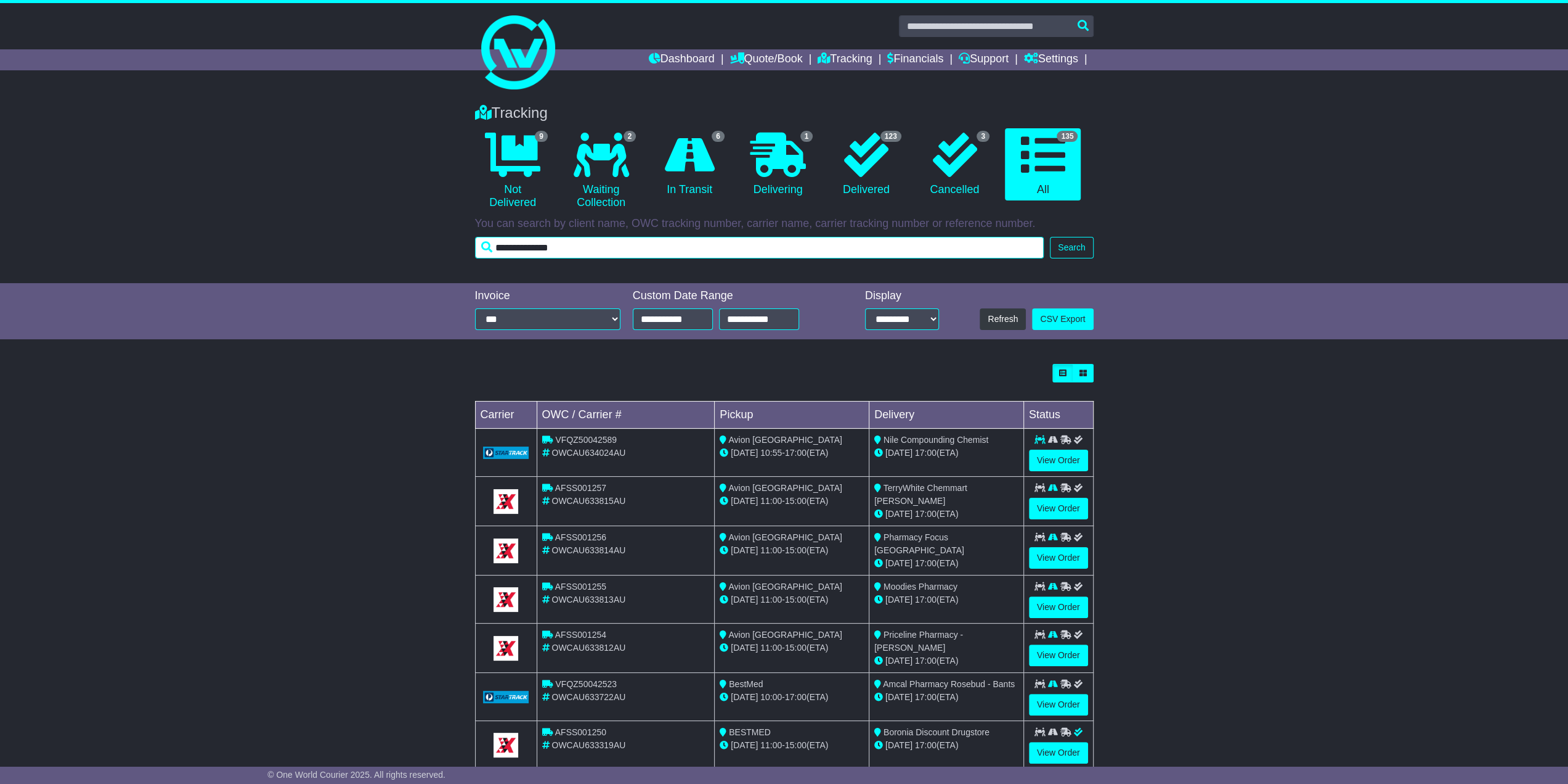
click at [696, 252] on input "**********" at bounding box center [759, 247] width 569 height 22
type input "**********"
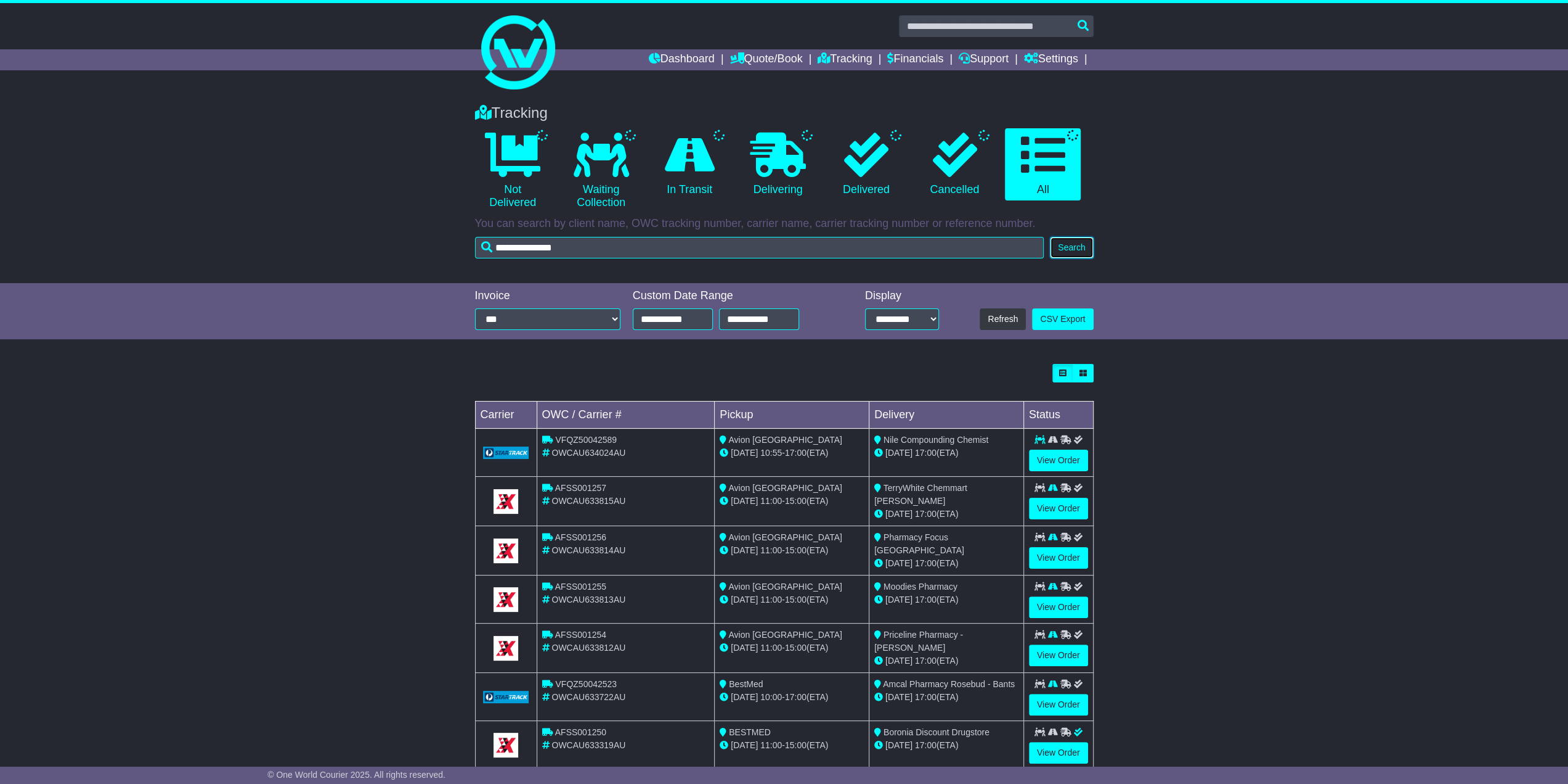
click at [1071, 247] on button "Search" at bounding box center [1072, 247] width 43 height 22
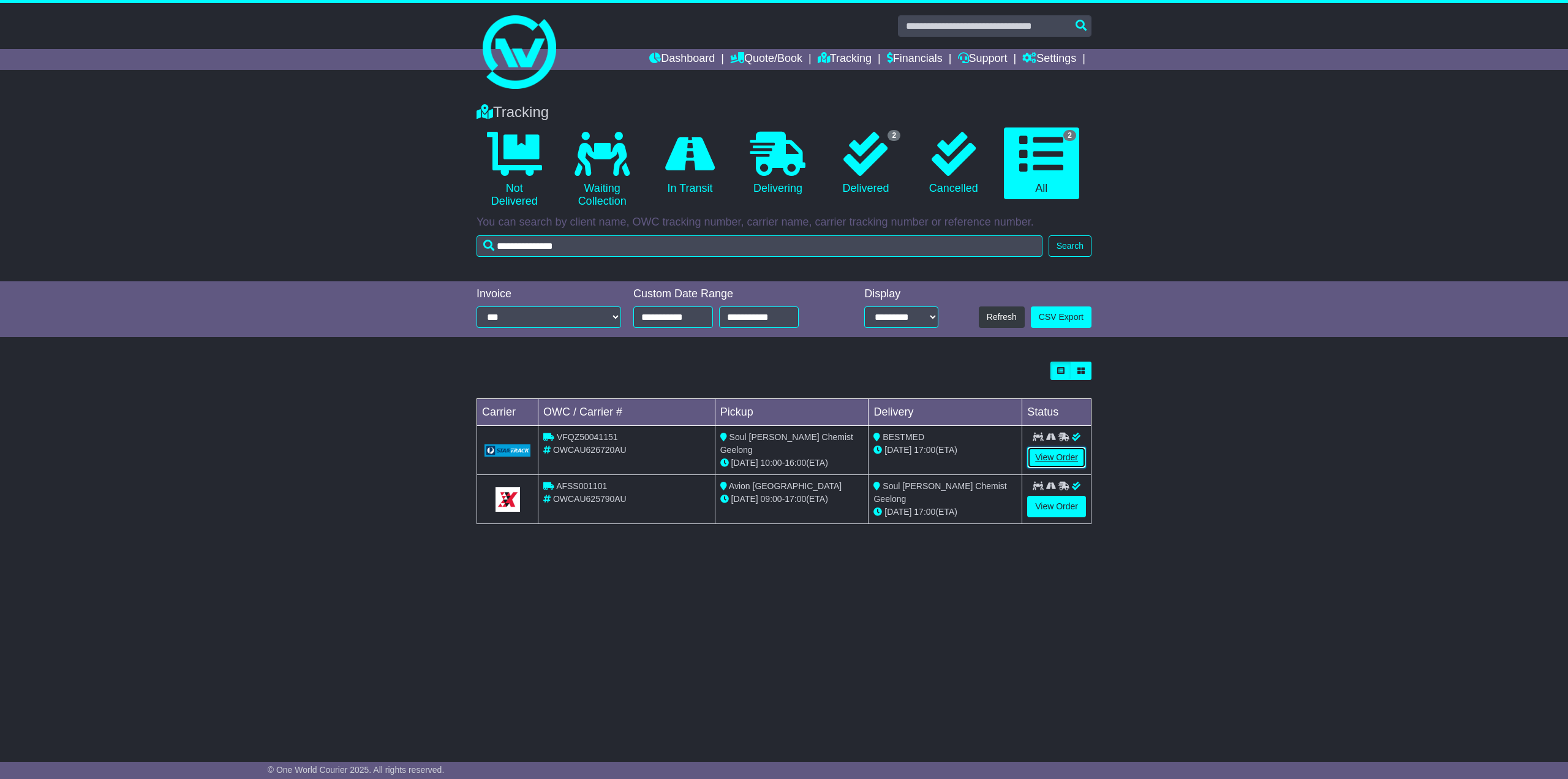
click at [1066, 456] on link "View Order" at bounding box center [1056, 457] width 59 height 21
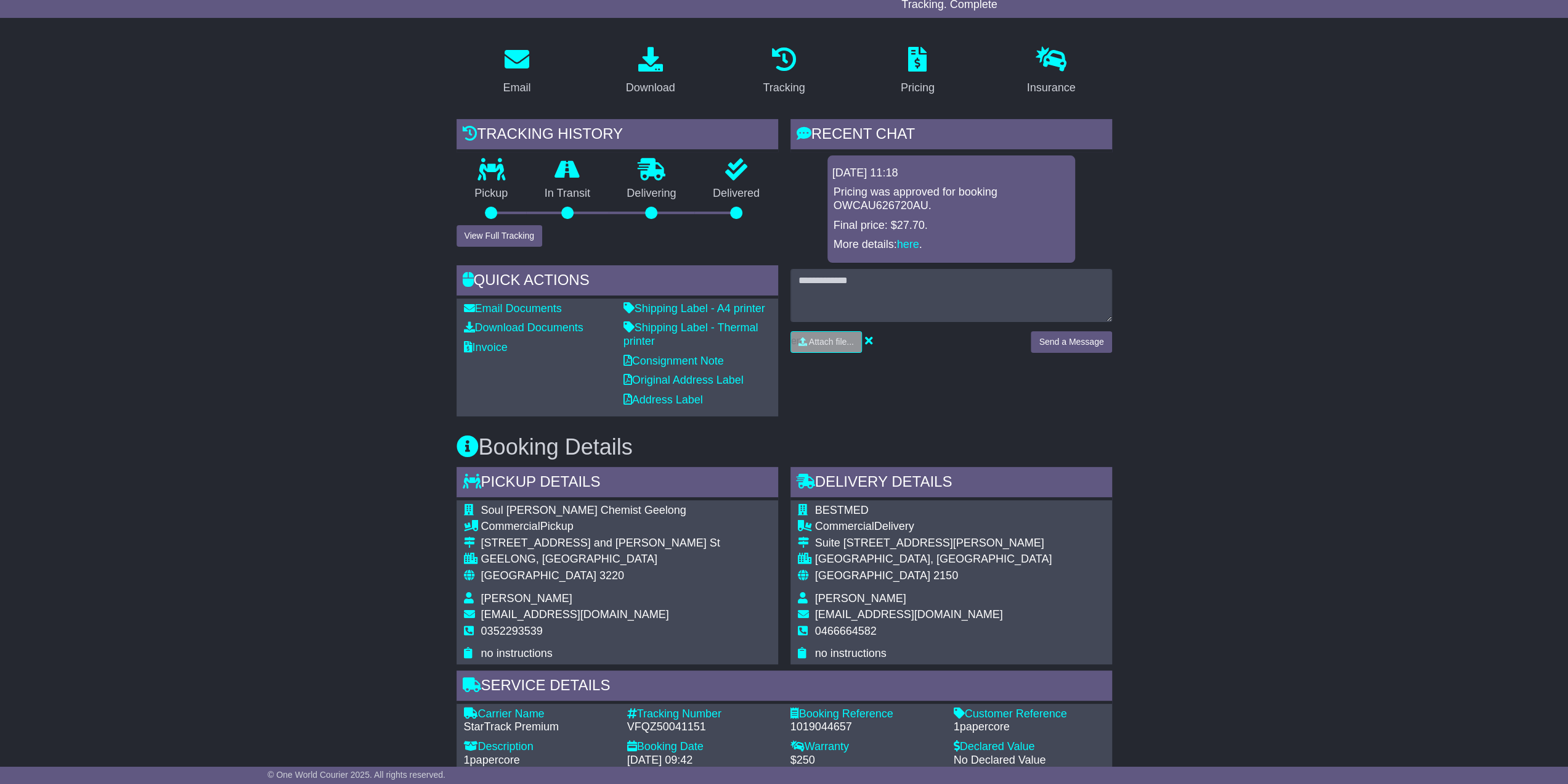
scroll to position [62, 0]
